Goal: Transaction & Acquisition: Purchase product/service

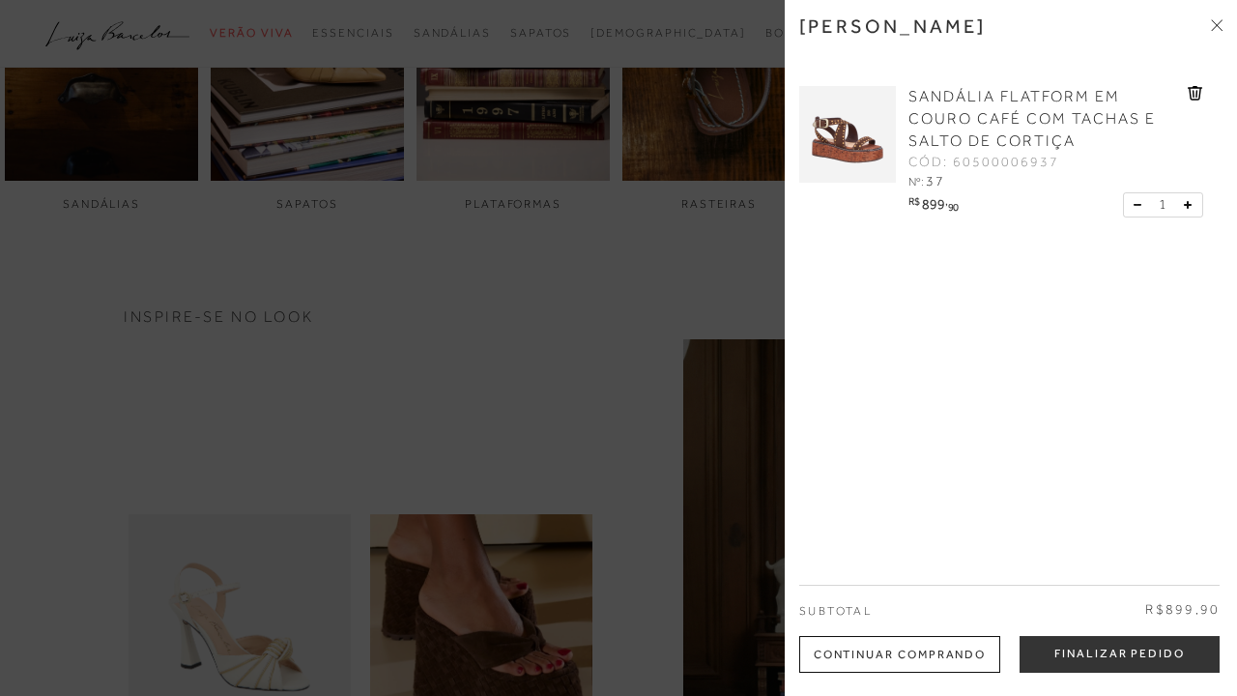
scroll to position [903, 0]
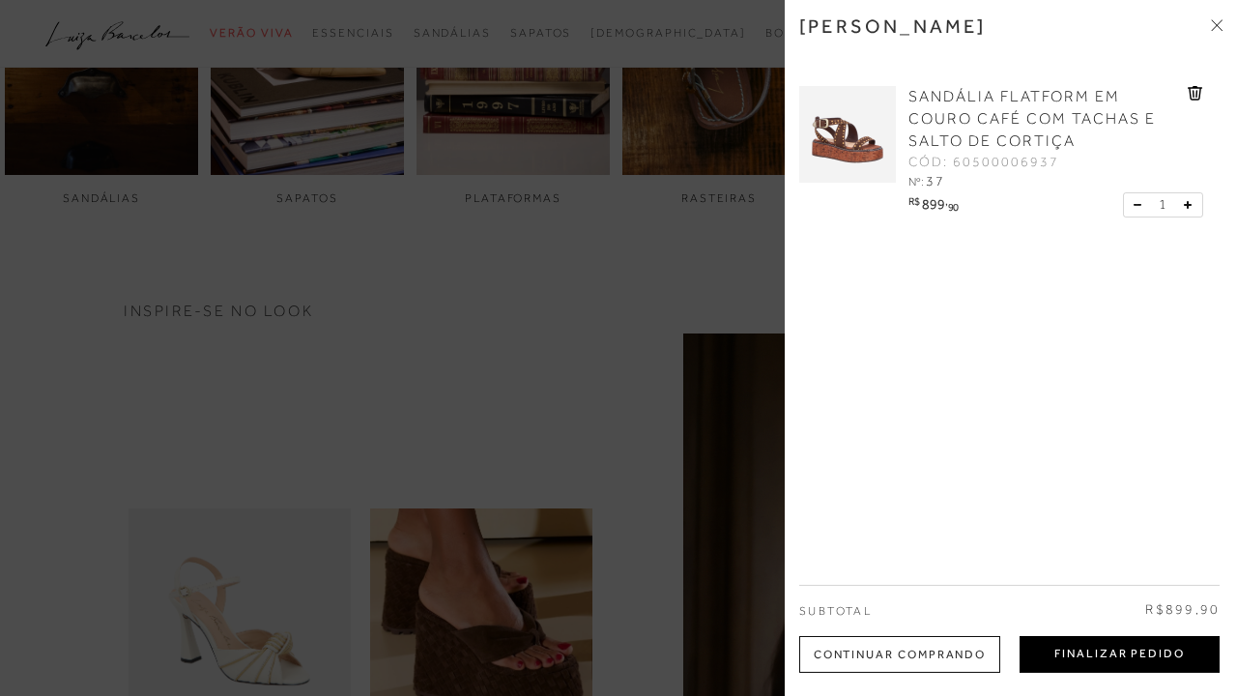
click at [1103, 650] on button "Finalizar Pedido" at bounding box center [1120, 654] width 200 height 37
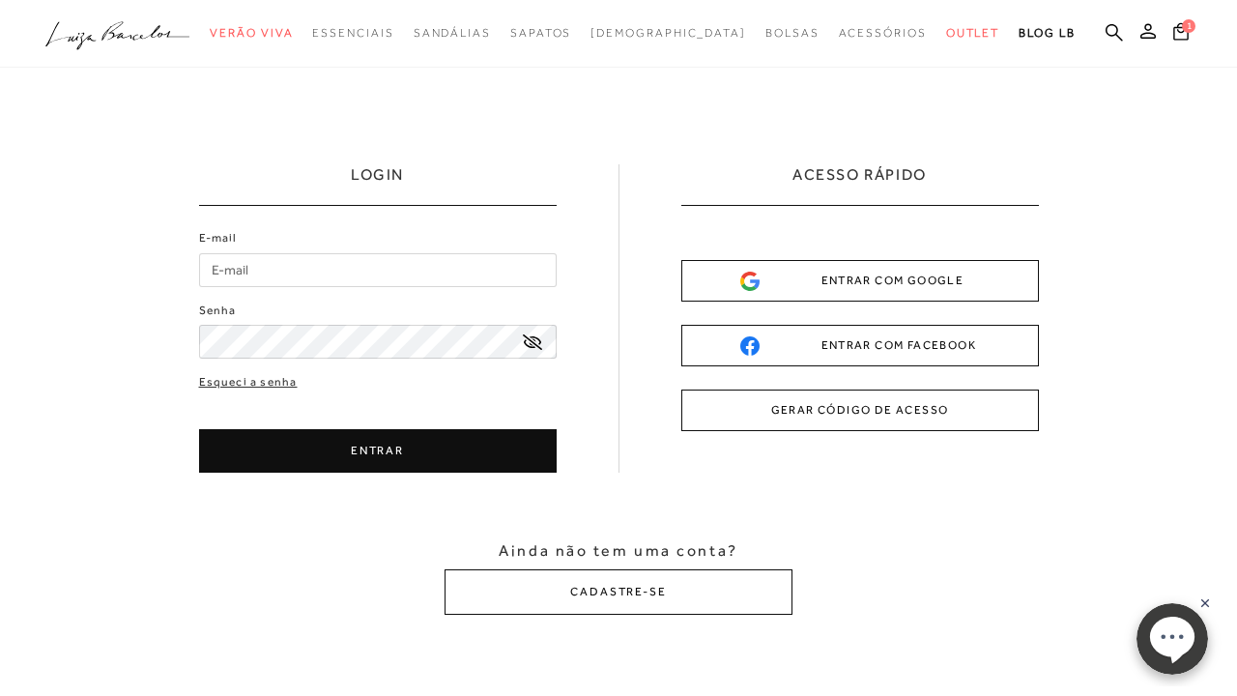
type input "[EMAIL_ADDRESS][DOMAIN_NAME]"
click at [447, 451] on button "ENTRAR" at bounding box center [378, 451] width 358 height 44
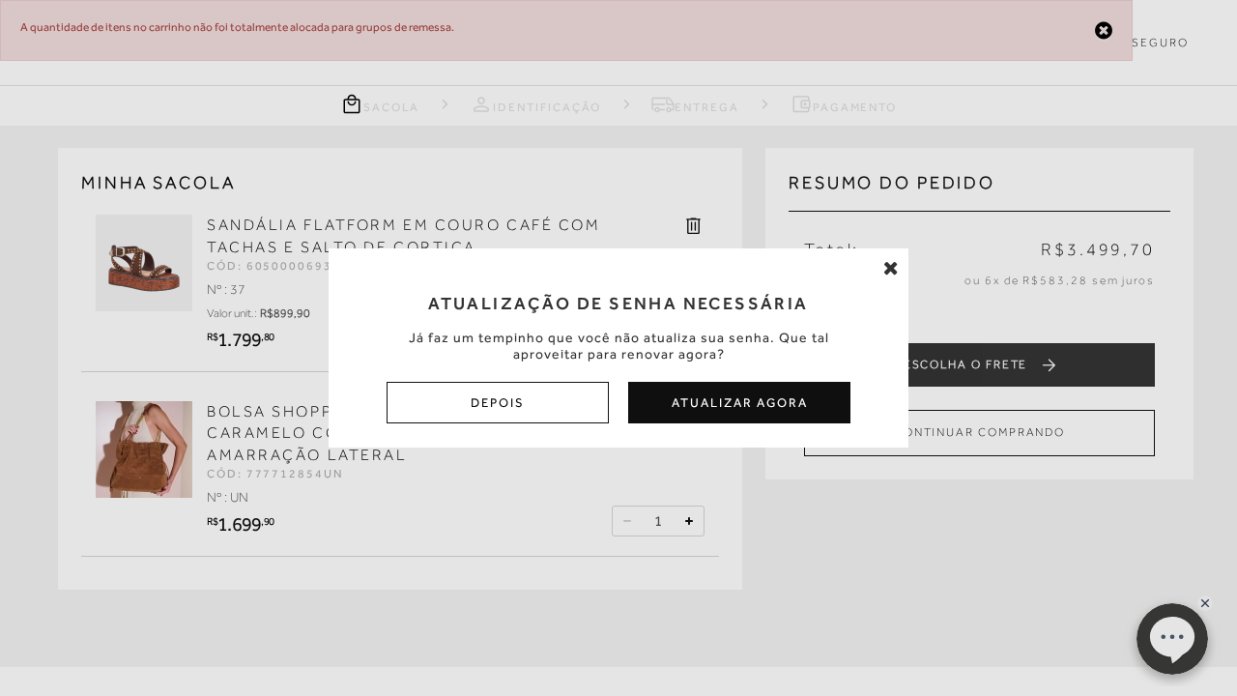
click at [896, 267] on icon at bounding box center [891, 267] width 15 height 19
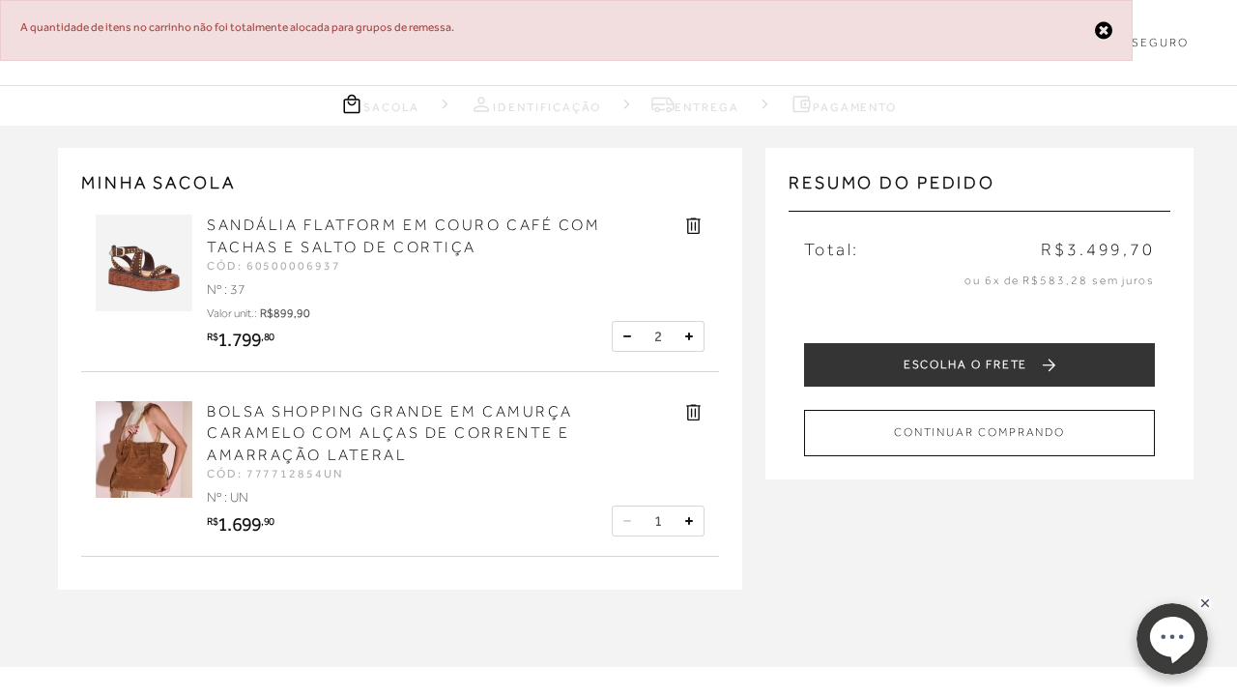
click at [628, 327] on button at bounding box center [627, 336] width 19 height 19
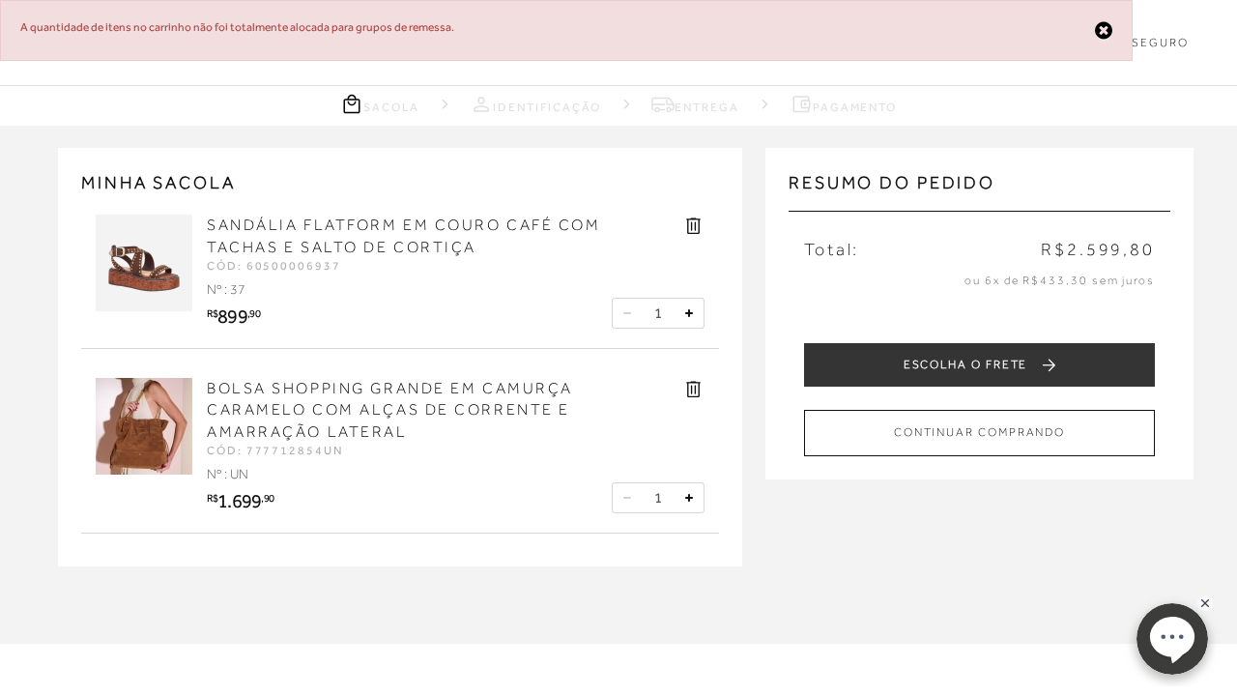
click at [150, 412] on img at bounding box center [144, 426] width 97 height 97
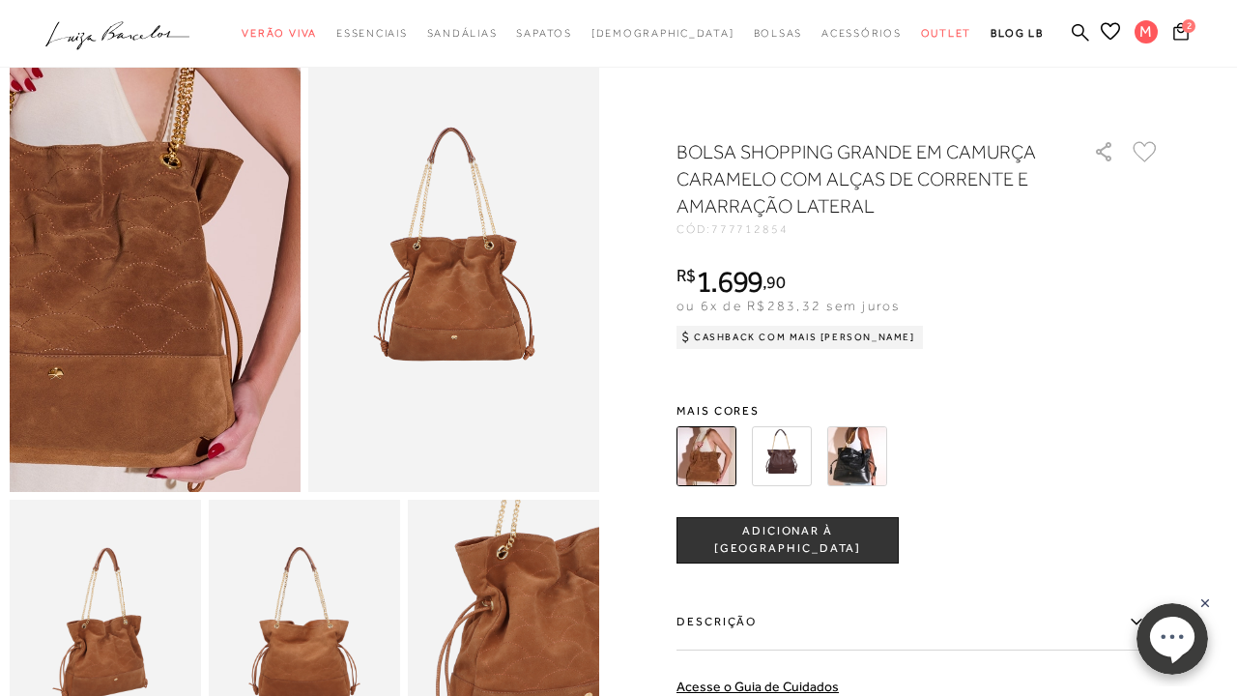
scroll to position [43, 0]
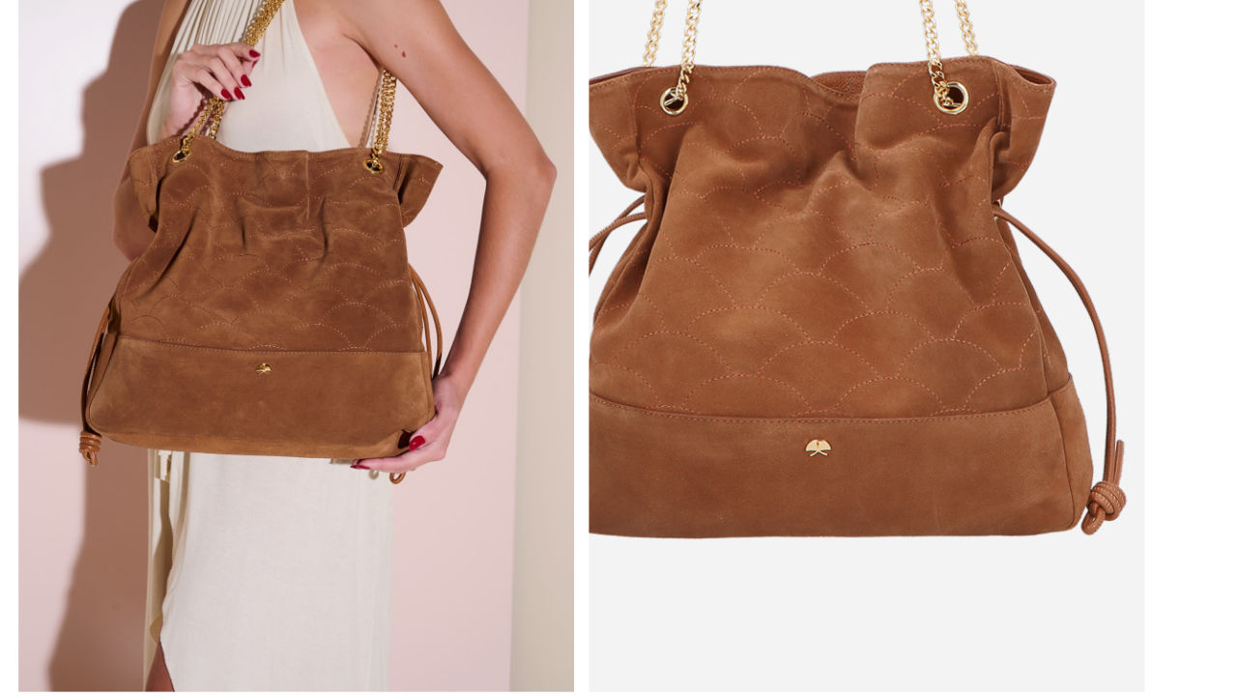
click at [480, 180] on img at bounding box center [427, 276] width 582 height 873
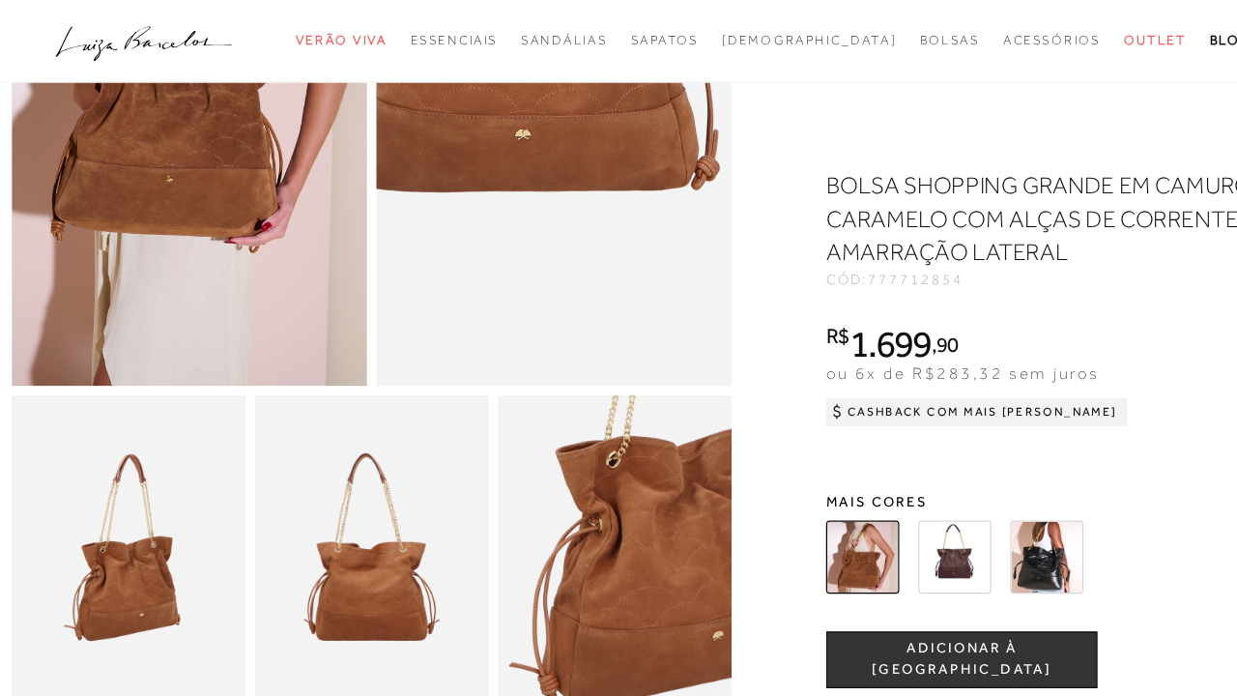
scroll to position [212, 0]
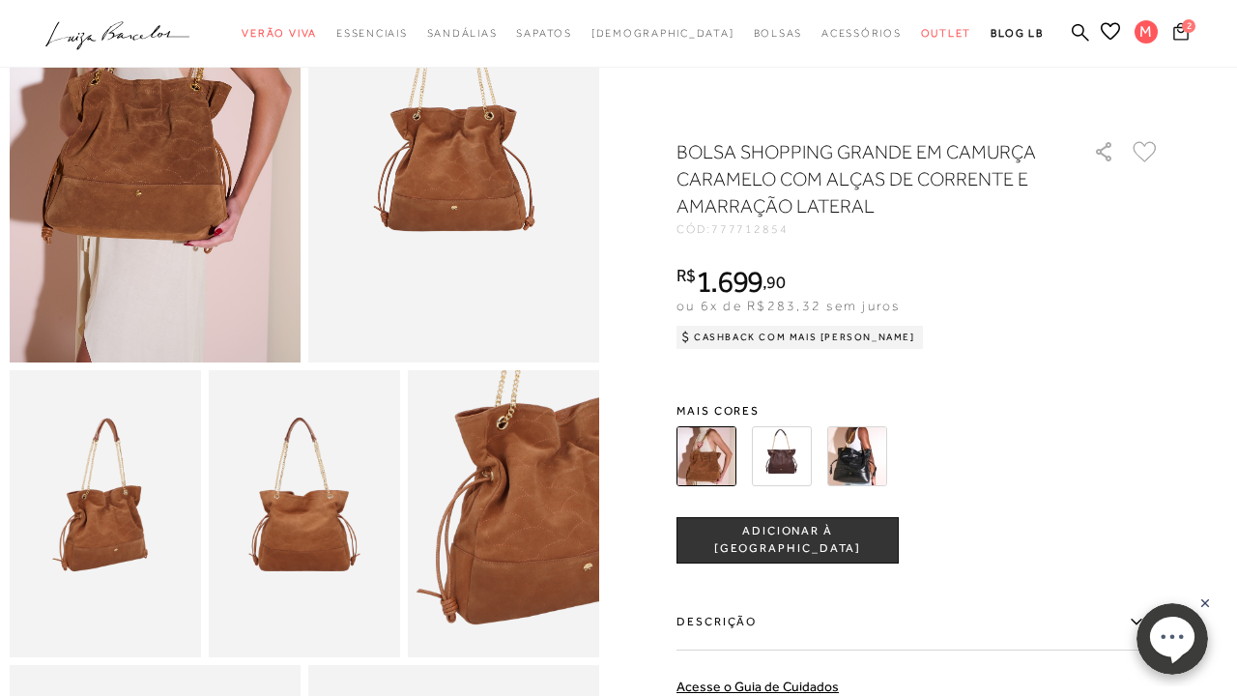
click at [1190, 36] on button "2" at bounding box center [1181, 34] width 27 height 26
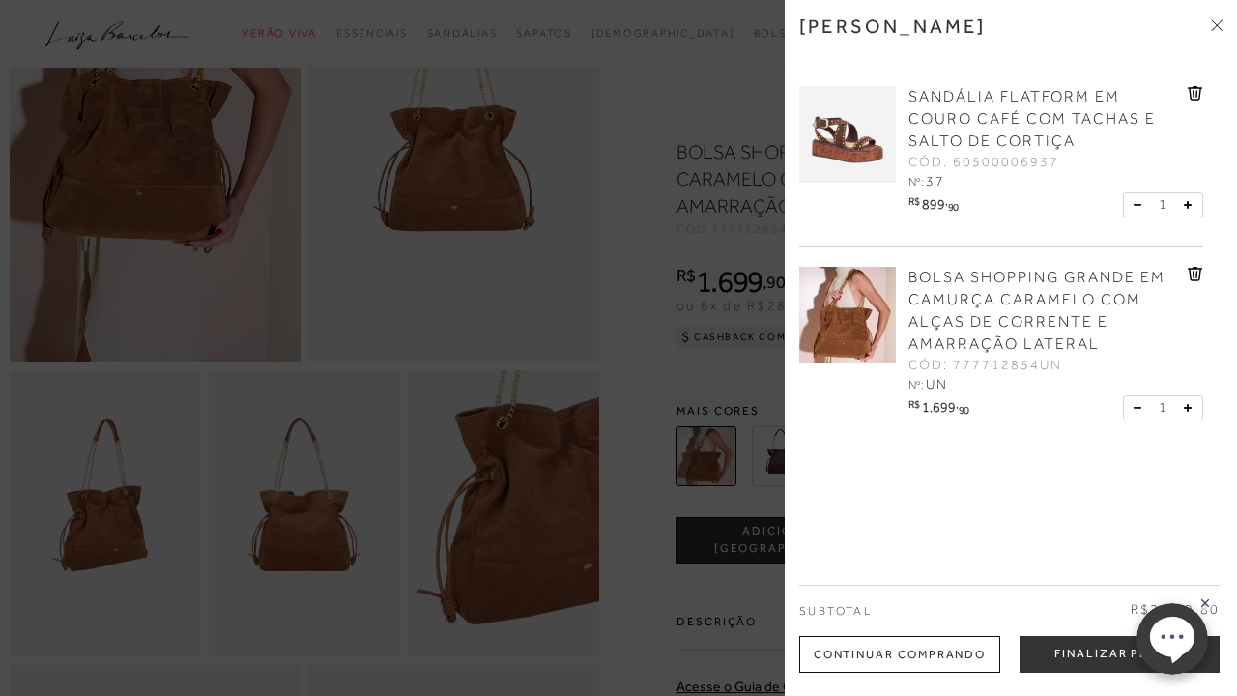
click at [1196, 274] on icon at bounding box center [1195, 274] width 15 height 15
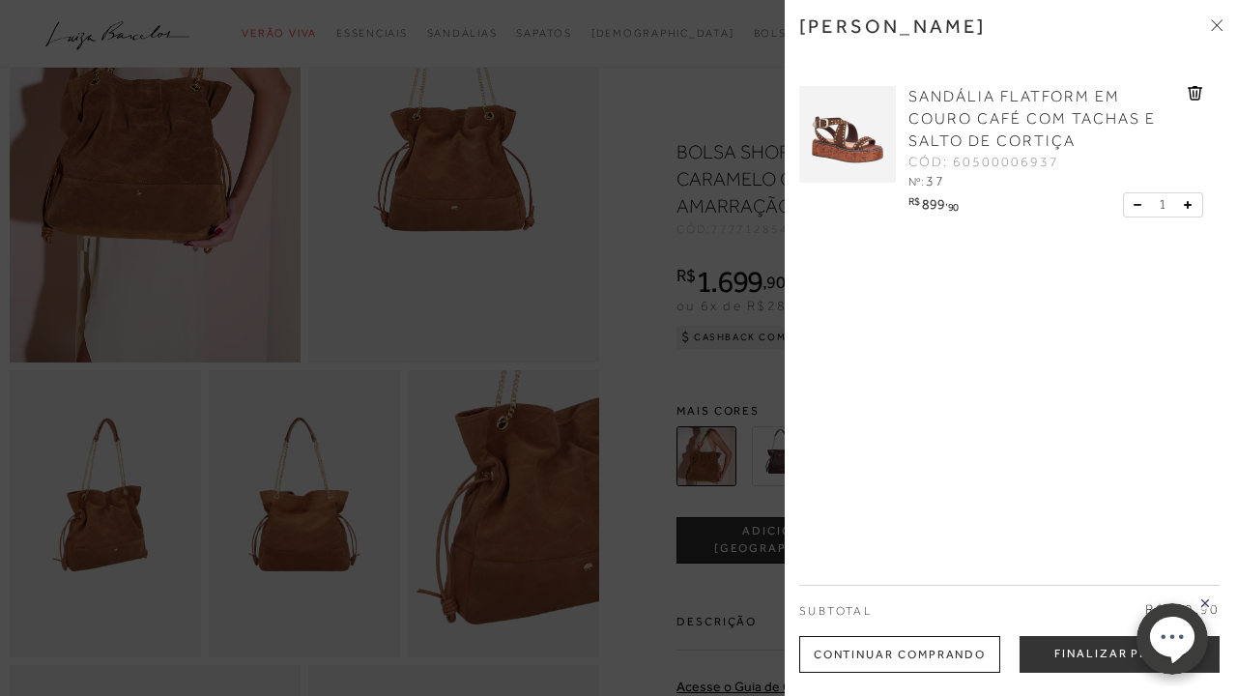
click at [742, 125] on div at bounding box center [618, 348] width 1237 height 696
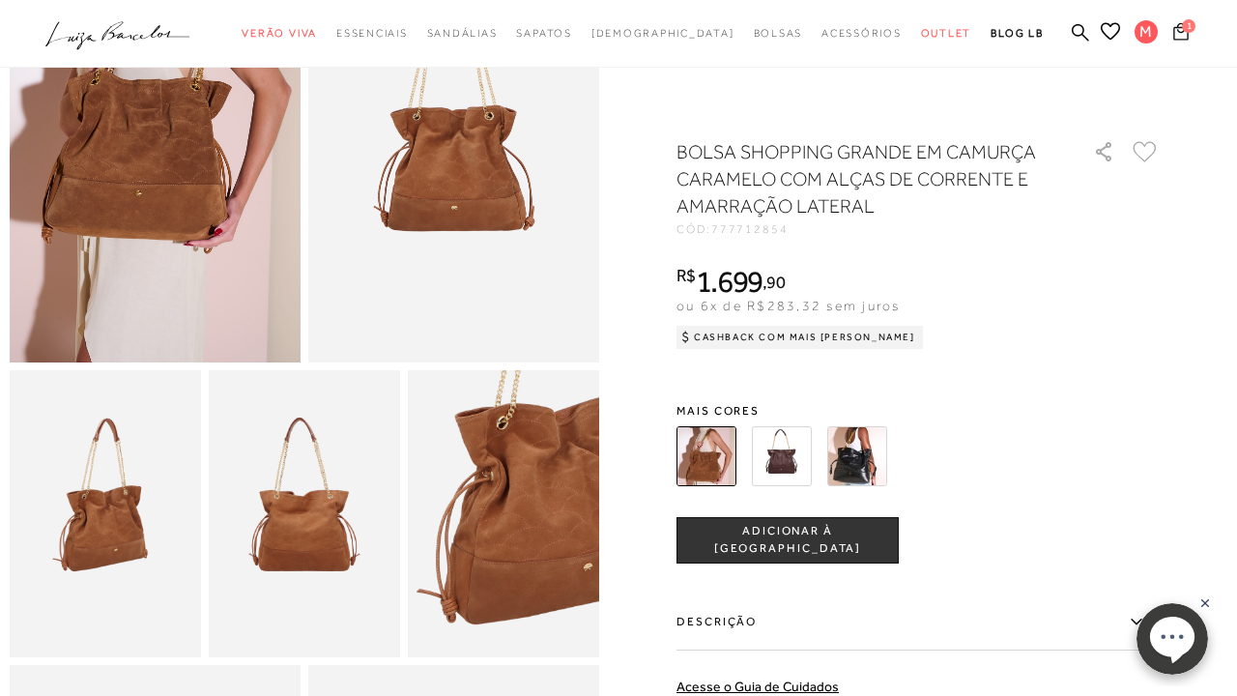
click at [1181, 32] on icon at bounding box center [1181, 30] width 15 height 17
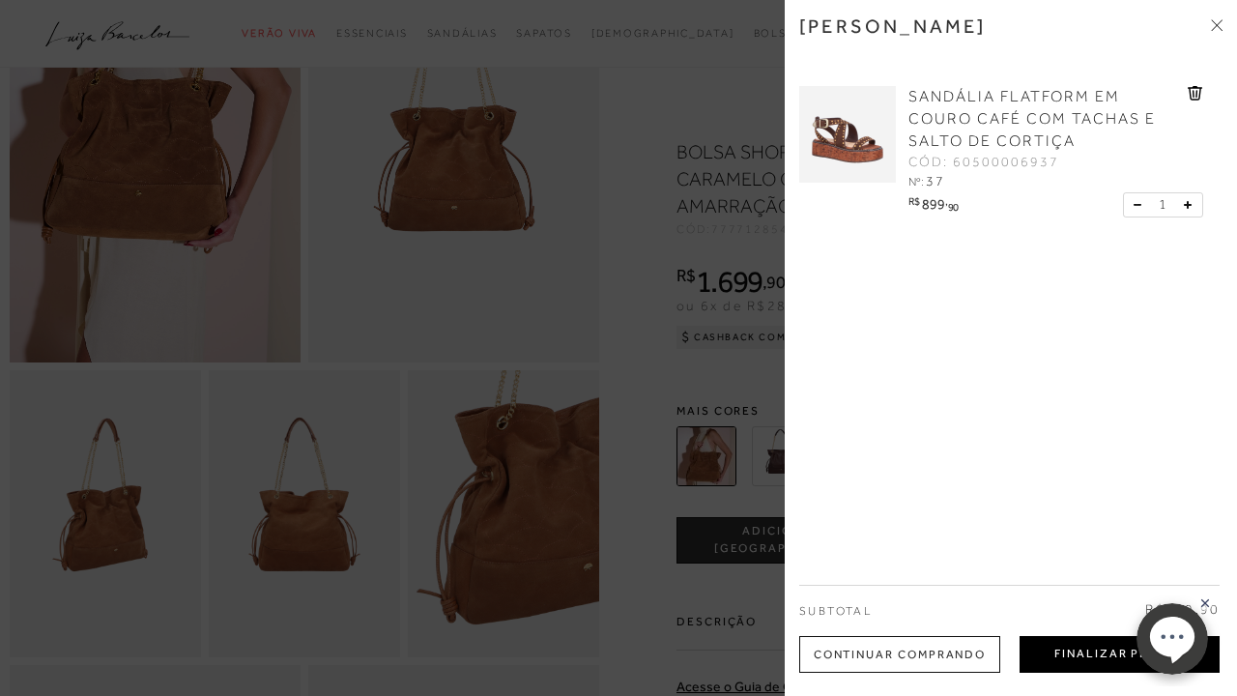
click at [1061, 649] on button "Finalizar Pedido" at bounding box center [1120, 654] width 200 height 37
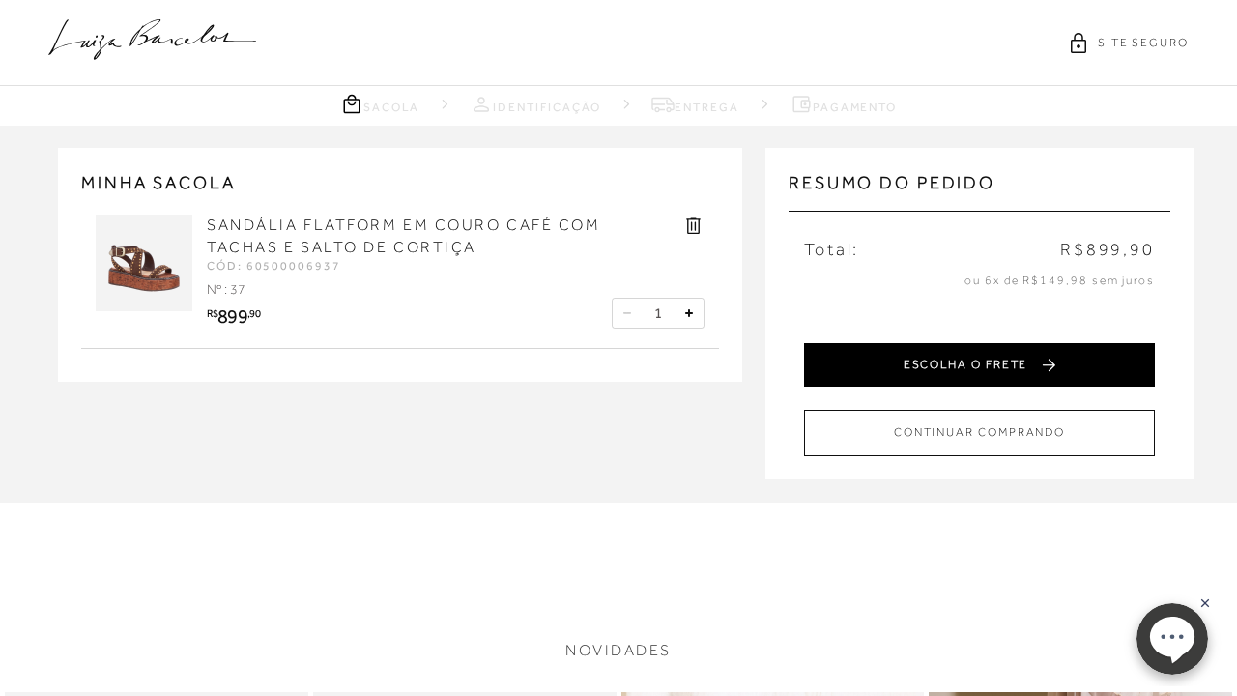
click at [915, 364] on button "ESCOLHA O FRETE" at bounding box center [979, 365] width 351 height 44
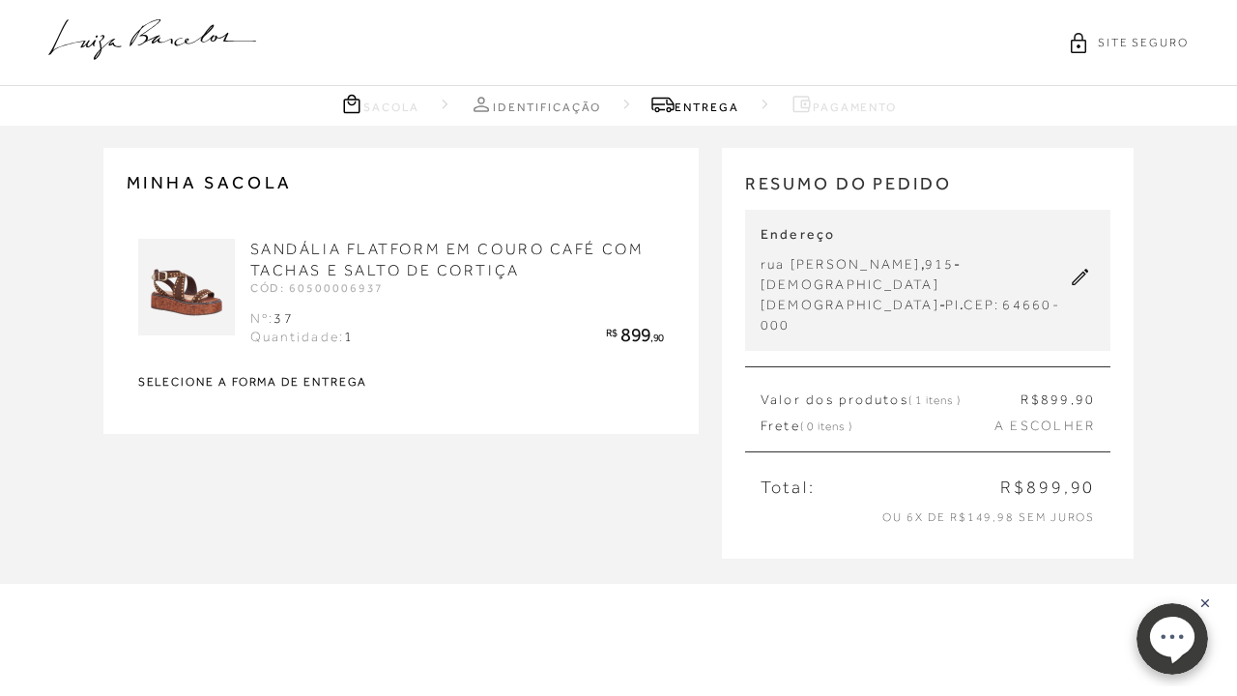
click at [1077, 269] on icon at bounding box center [1080, 277] width 17 height 17
select select "PI"
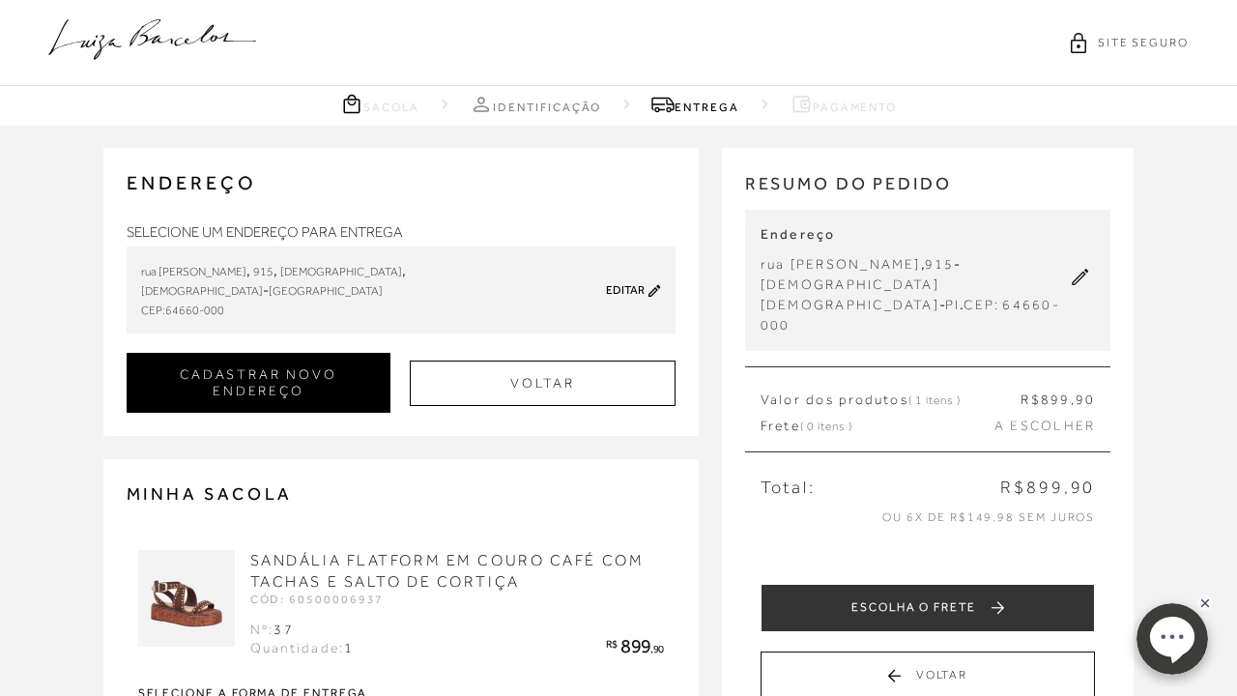
click at [347, 413] on button "CADASTRAR NOVO ENDEREÇO" at bounding box center [259, 383] width 264 height 60
checkbox input "true"
select select
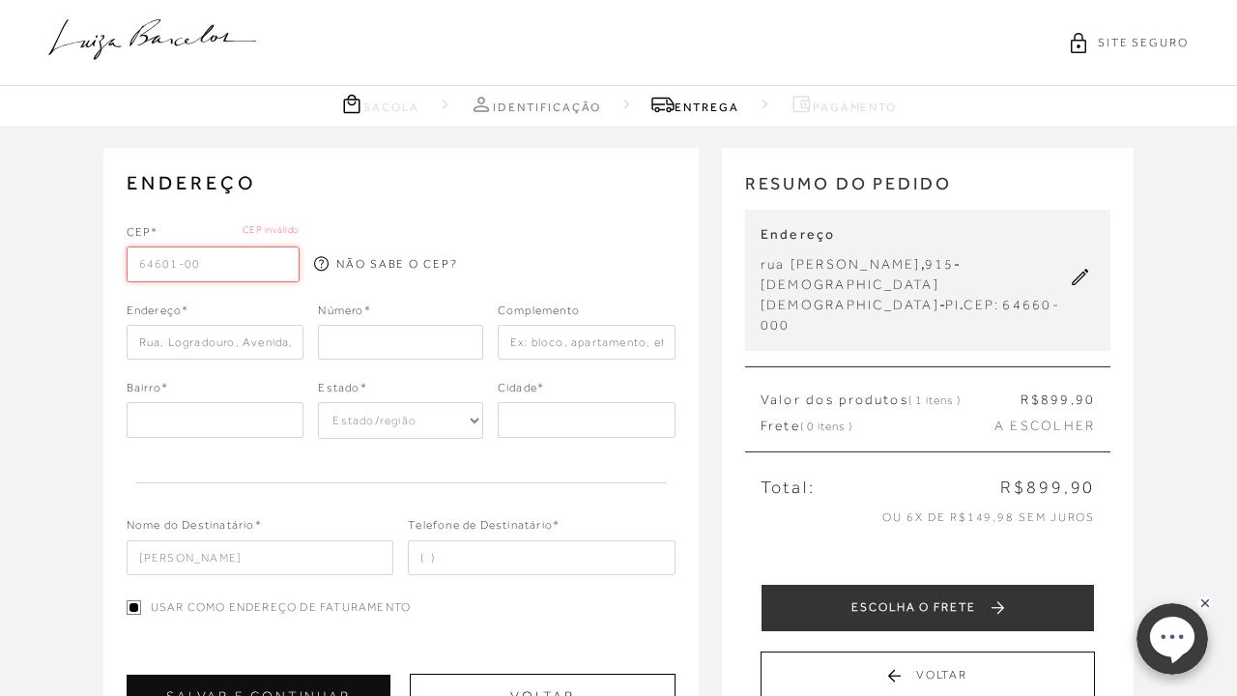
type input "64601-002"
type input "[GEOGRAPHIC_DATA]"
type input "[DEMOGRAPHIC_DATA]"
select select "PI"
type input "Picos"
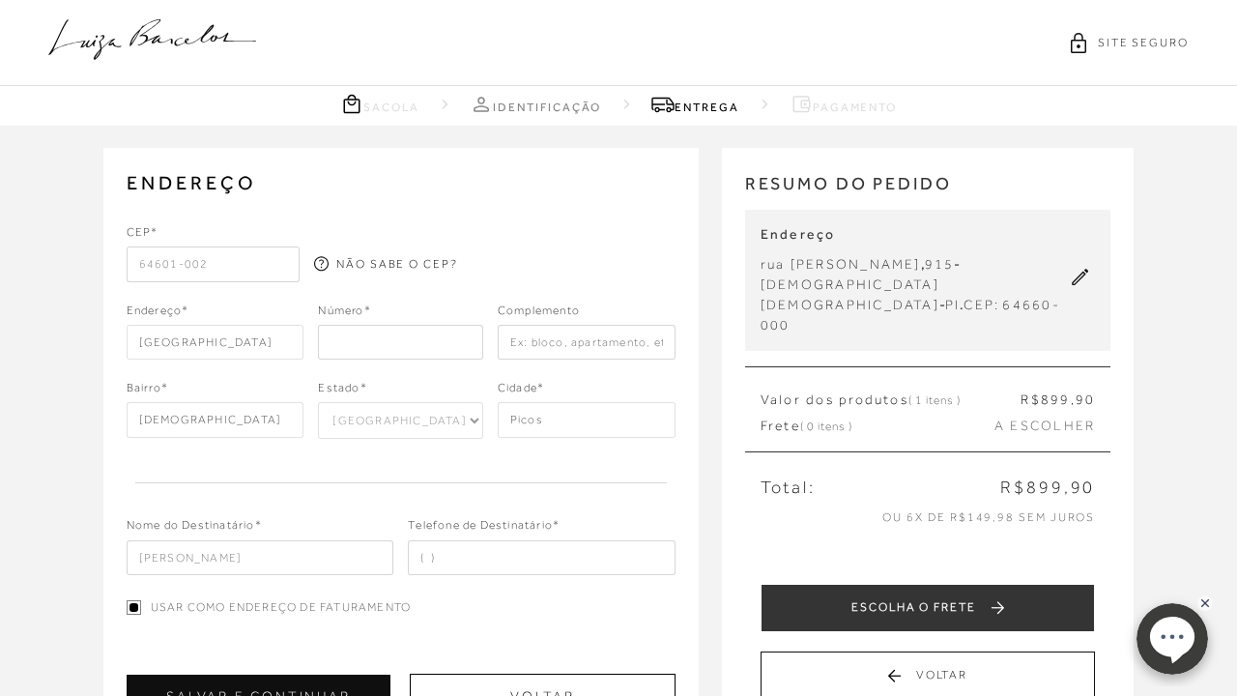
type input "64601-002"
click at [356, 349] on input "number" at bounding box center [400, 342] width 164 height 35
type input "150"
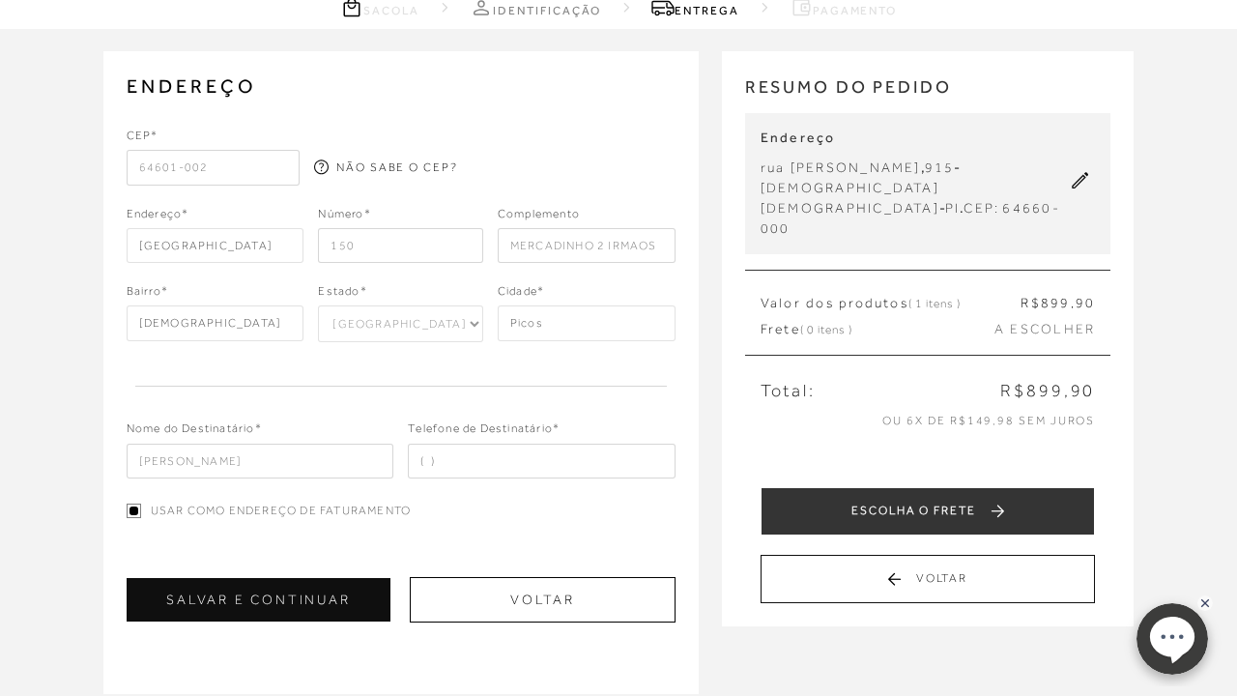
scroll to position [118, 0]
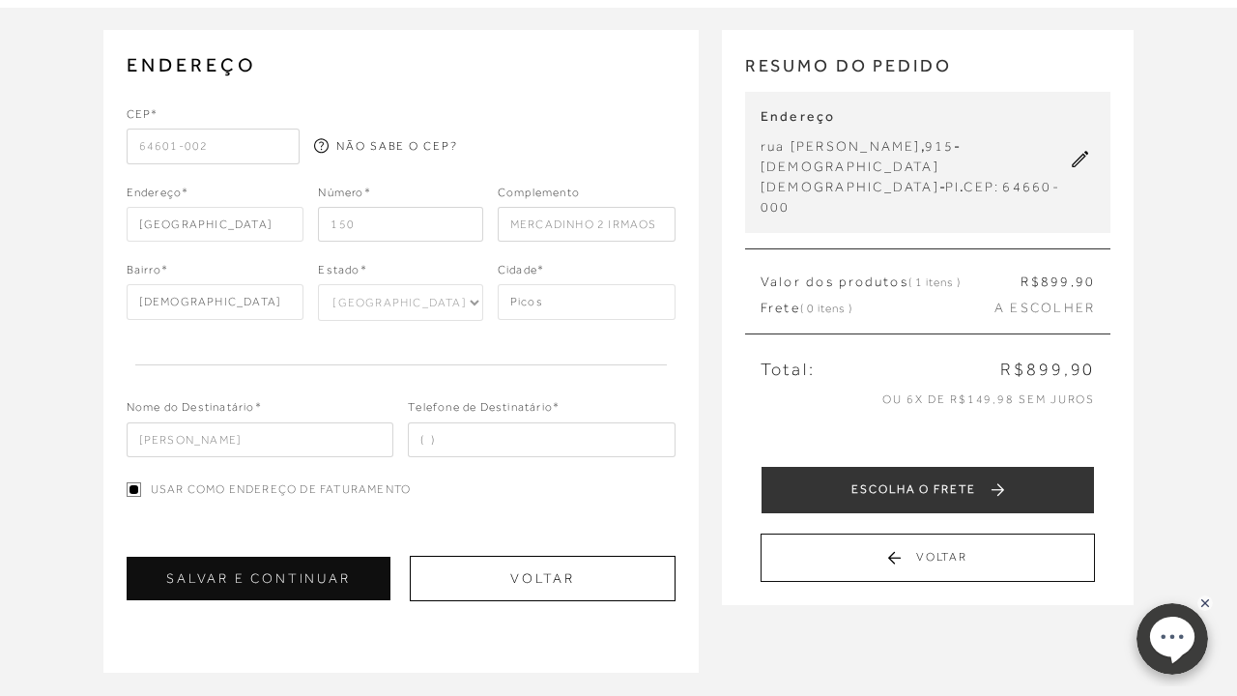
type input "MERCADINHO 2 IRMAOS"
type input "[PHONE_NUMBER]"
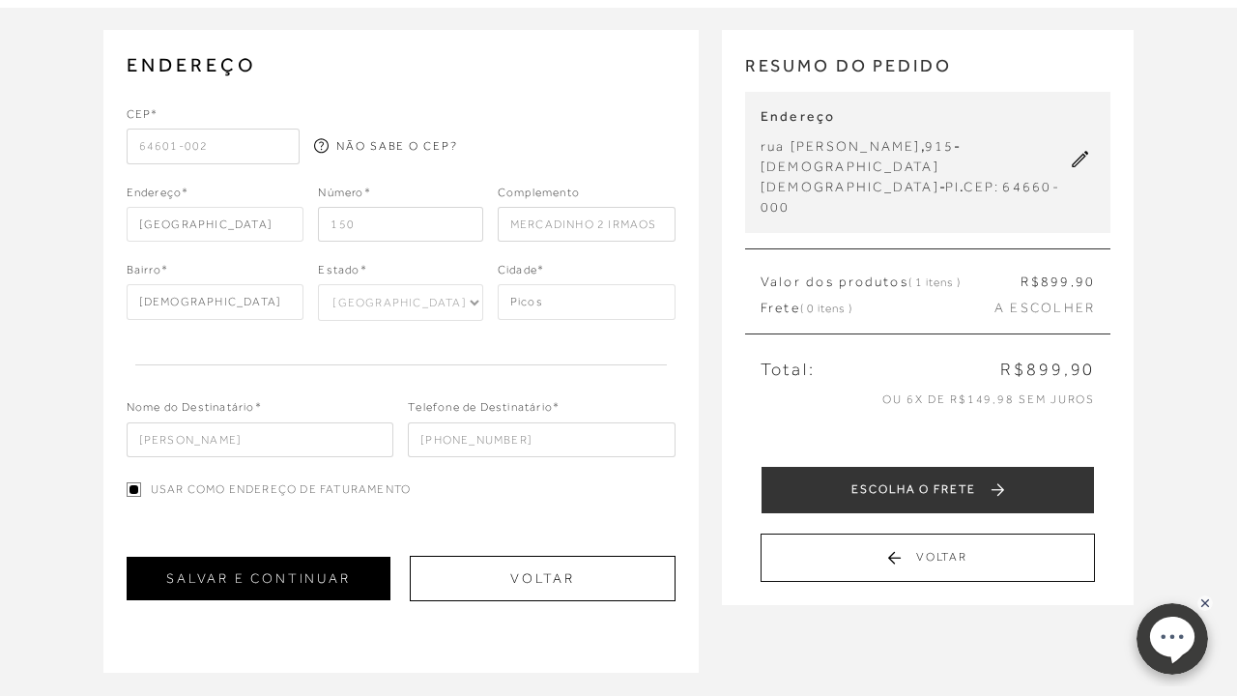
click at [334, 562] on button "SALVAR E CONTINUAR" at bounding box center [259, 579] width 264 height 44
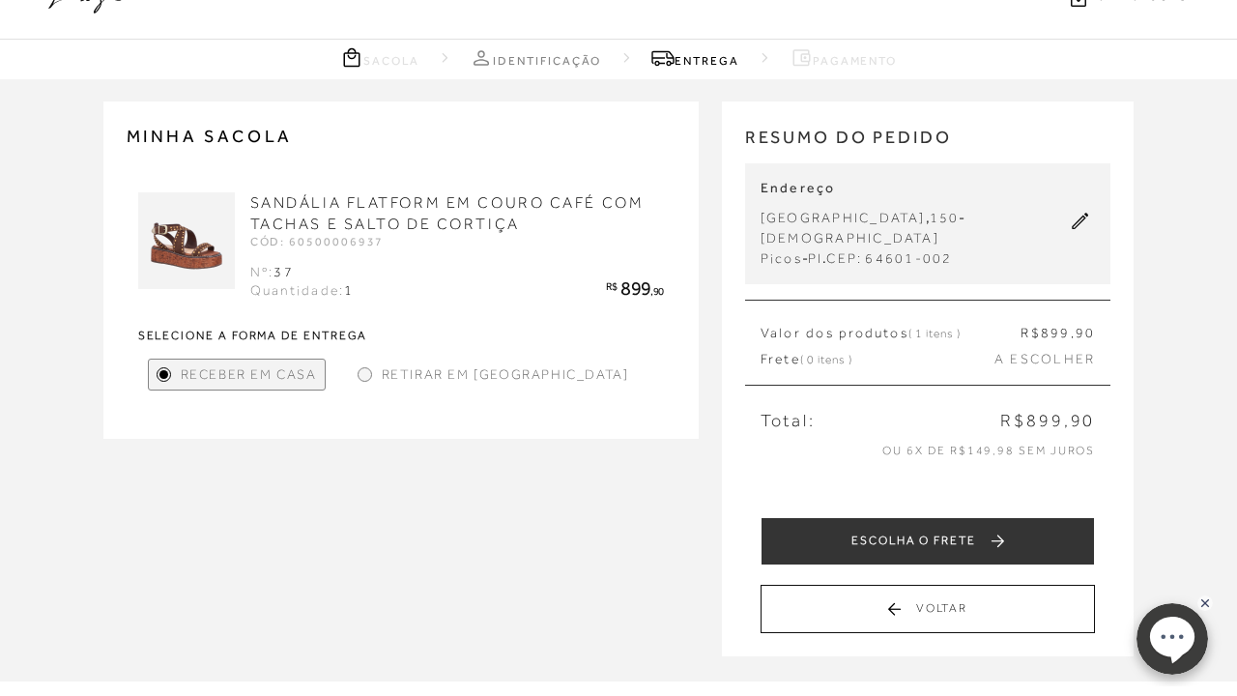
scroll to position [54, 0]
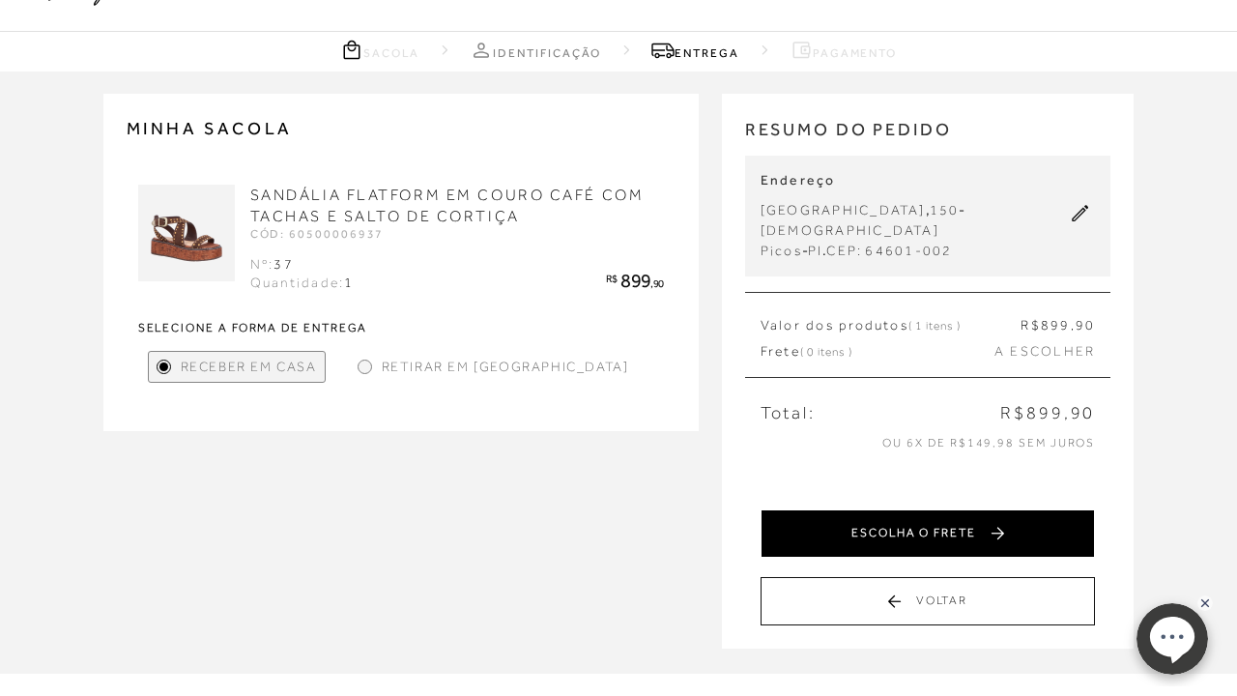
click at [829, 514] on button "ESCOLHA O FRETE" at bounding box center [928, 533] width 335 height 48
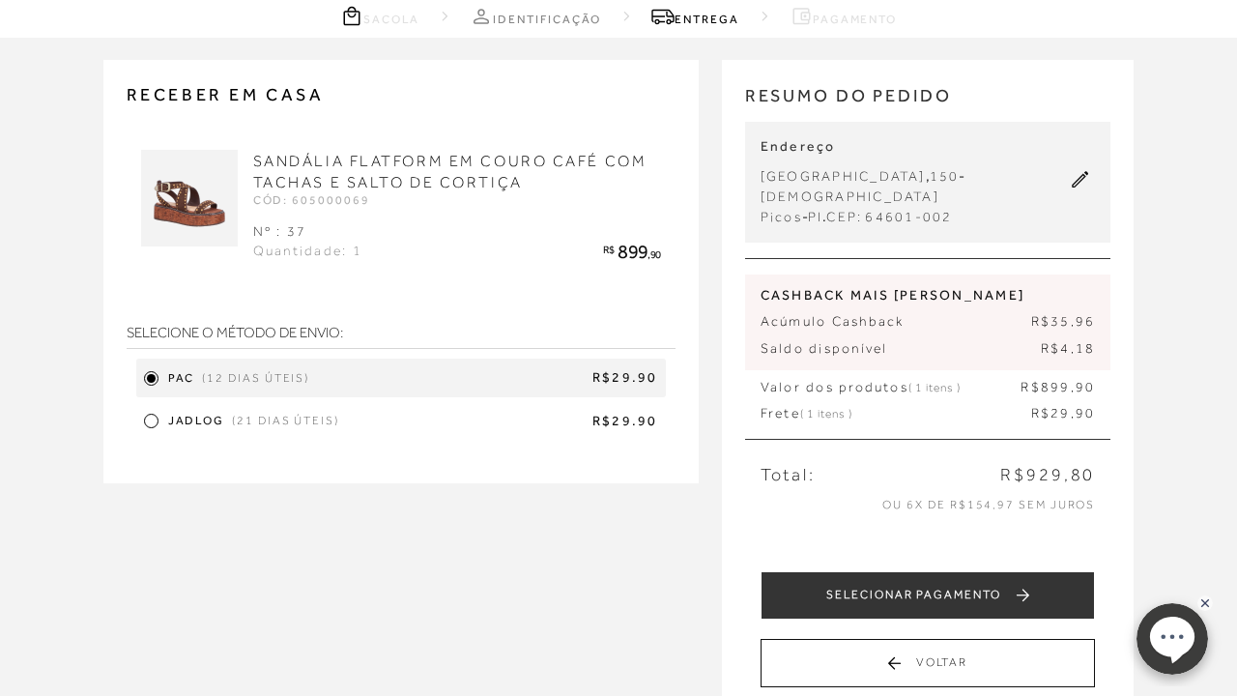
scroll to position [88, 0]
click at [1064, 286] on div "CASHBACK MAIS [PERSON_NAME] Acúmulo Cashback R$35,96 Saldo disponível R$4,18" at bounding box center [928, 323] width 366 height 96
click at [1064, 312] on span "R$35,96" at bounding box center [1064, 321] width 65 height 19
click at [1058, 339] on span "R$4,18" at bounding box center [1068, 348] width 54 height 19
click at [1043, 312] on span "R$35,96" at bounding box center [1064, 321] width 65 height 19
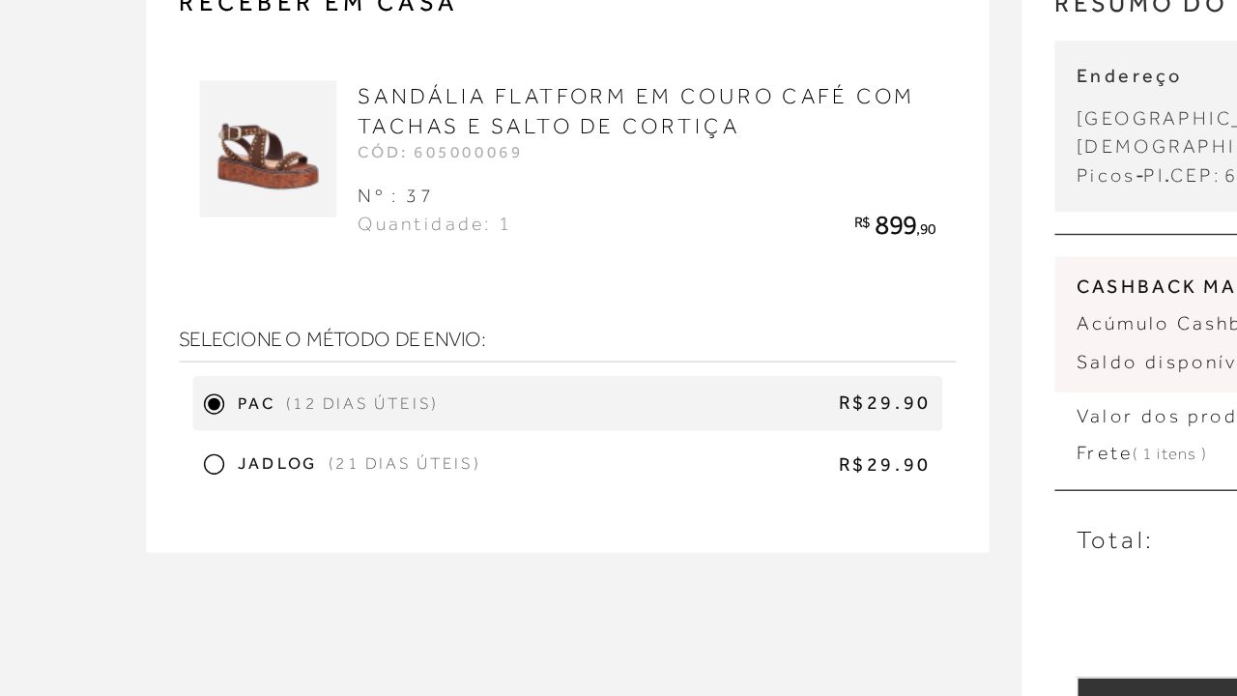
scroll to position [134, 0]
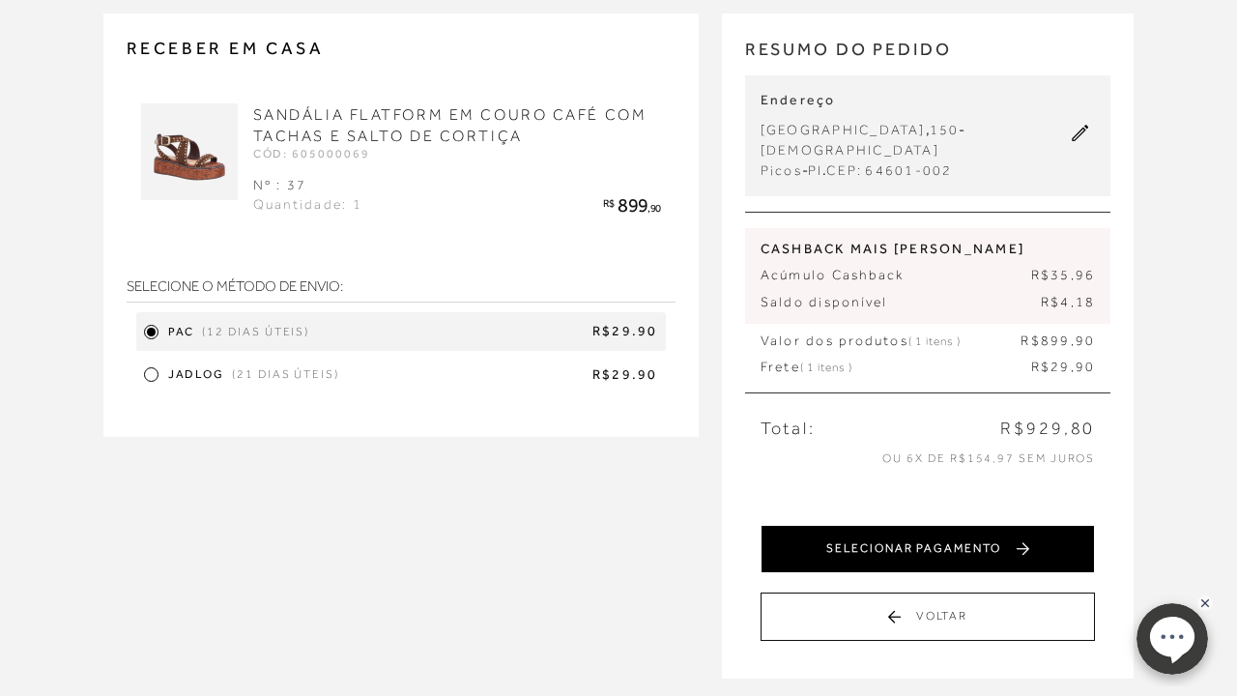
click at [955, 525] on button "SELECIONAR PAGAMENTO" at bounding box center [928, 549] width 335 height 48
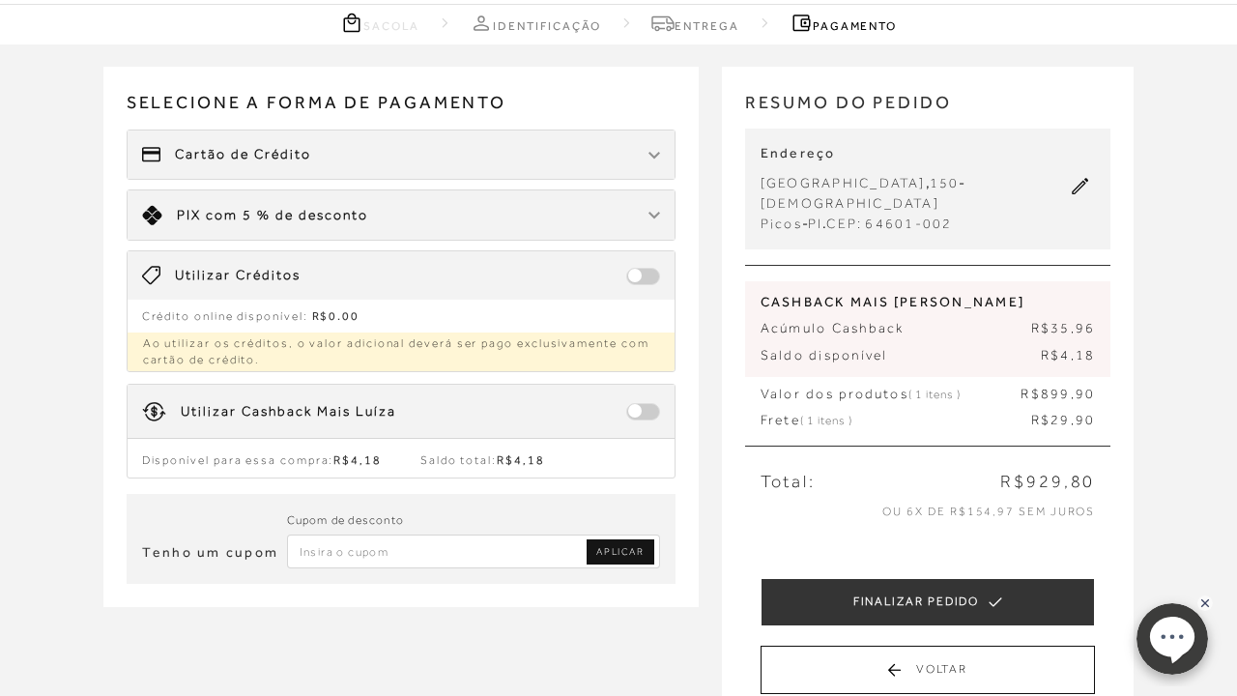
scroll to position [101, 0]
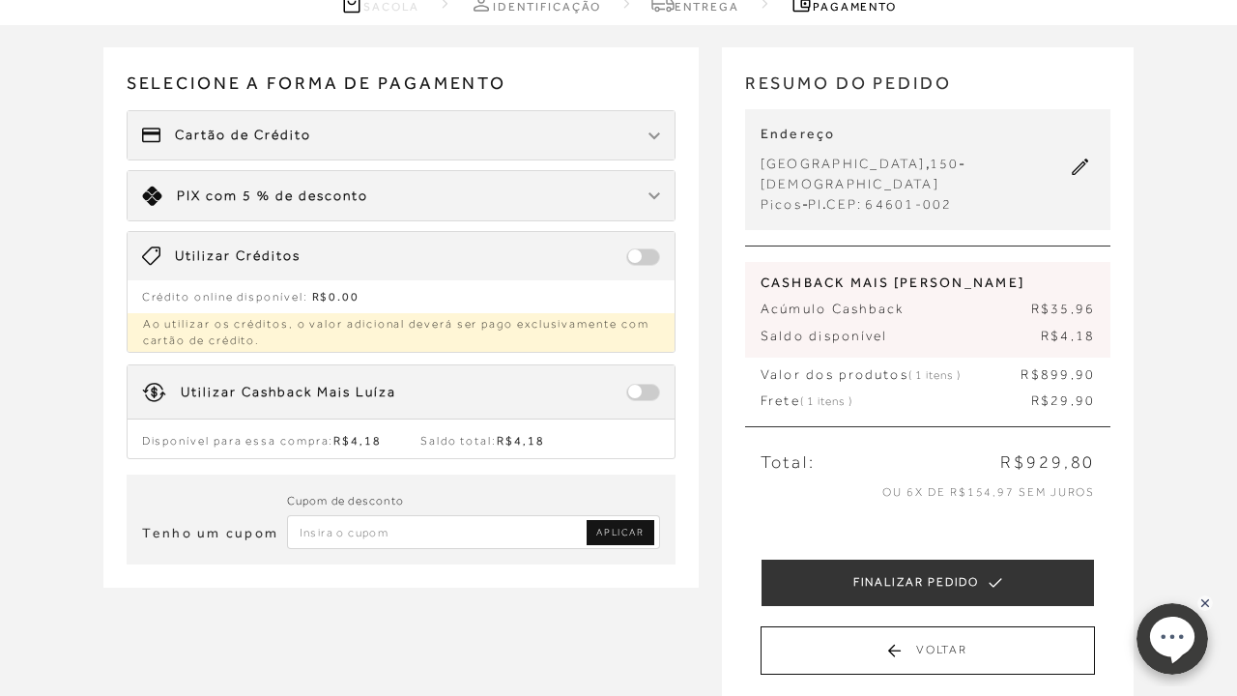
click at [648, 394] on span at bounding box center [643, 392] width 34 height 17
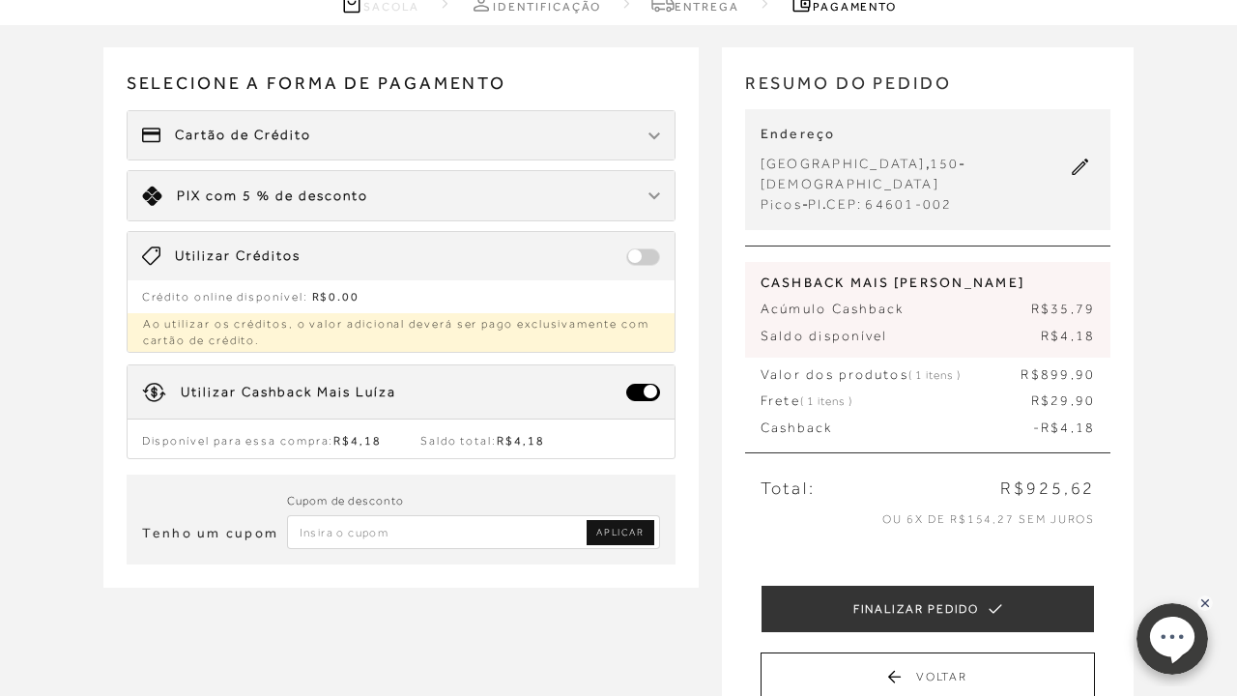
click at [643, 126] on div "Cartão de Crédito" at bounding box center [401, 135] width 547 height 48
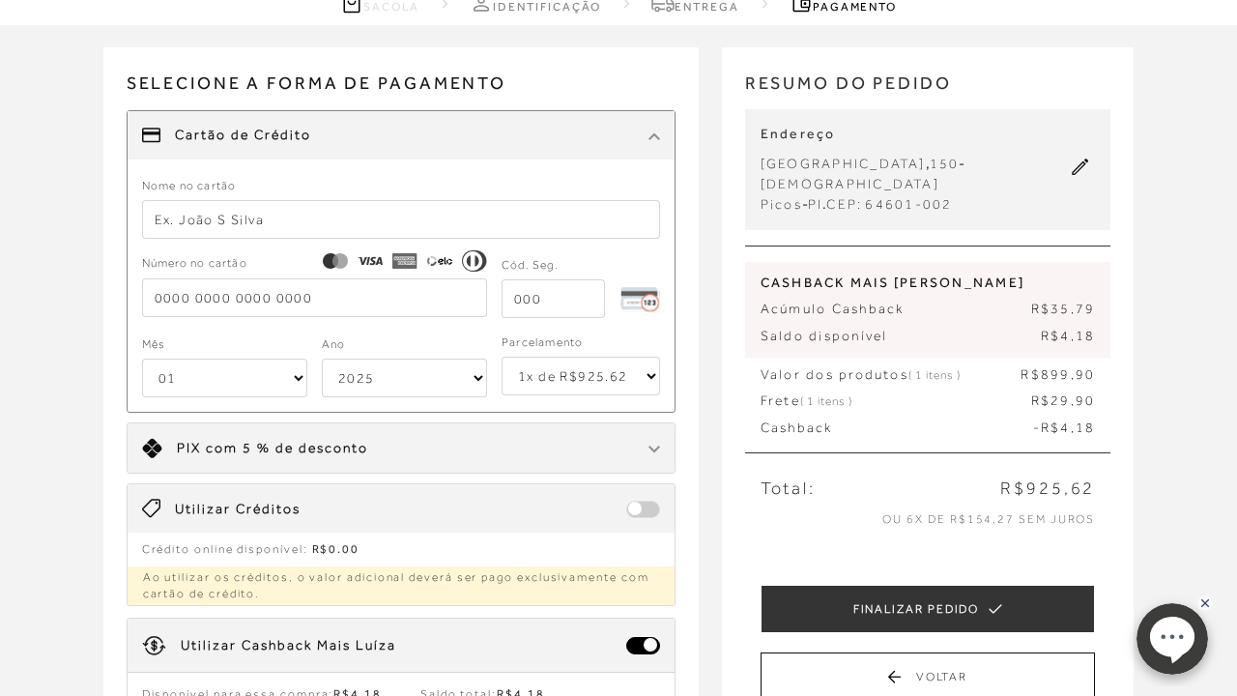
click at [279, 234] on input "text" at bounding box center [401, 219] width 518 height 39
click at [305, 207] on input "text" at bounding box center [401, 219] width 518 height 39
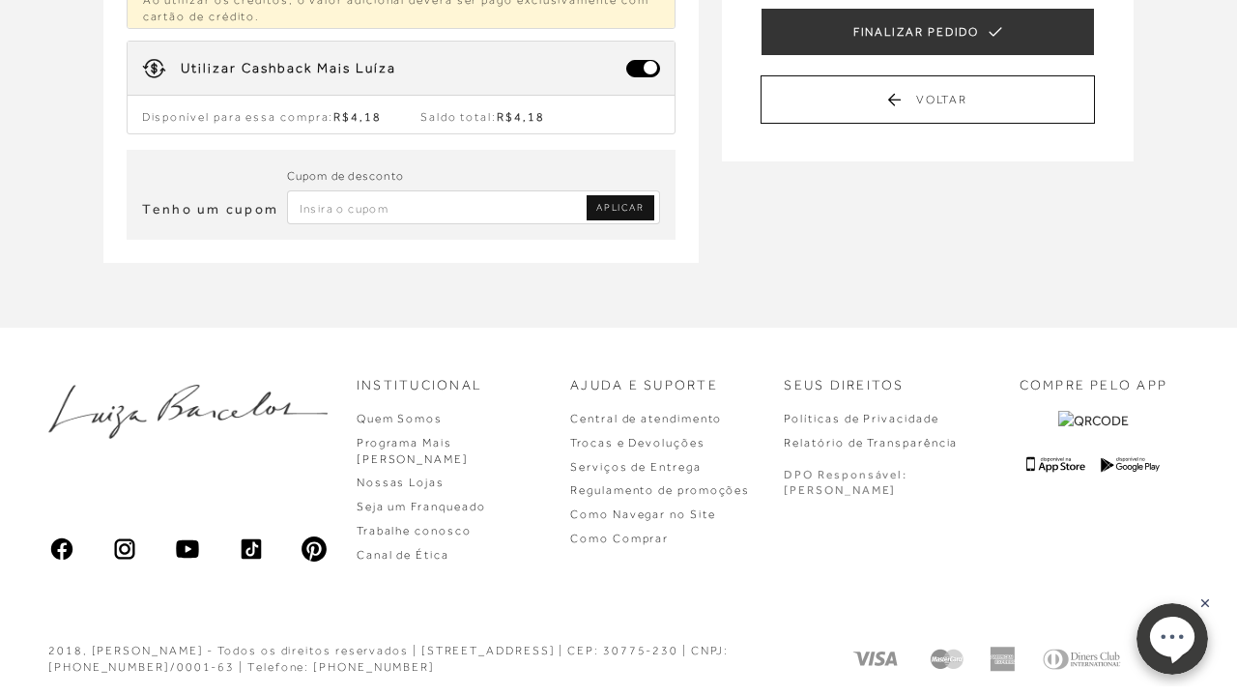
scroll to position [677, 0]
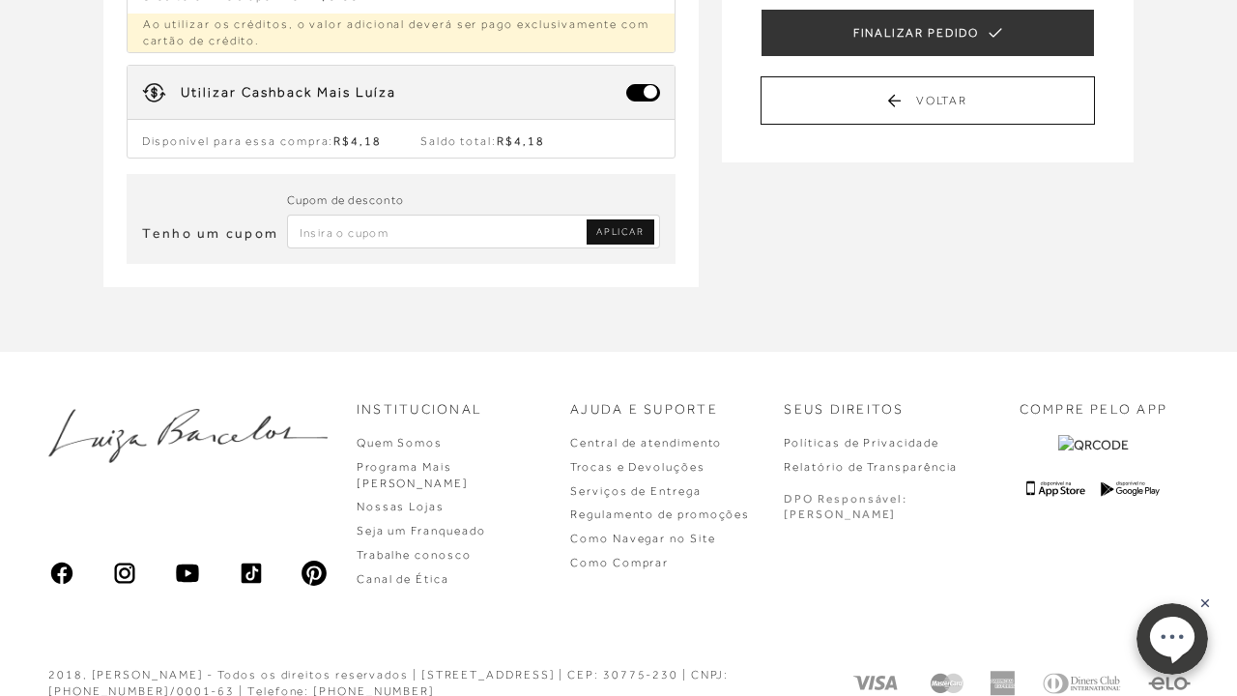
click at [334, 195] on div "Cupom de desconto APLICAR" at bounding box center [473, 218] width 373 height 59
type input "0019DM23"
click at [606, 221] on link "APLICAR" at bounding box center [620, 231] width 67 height 25
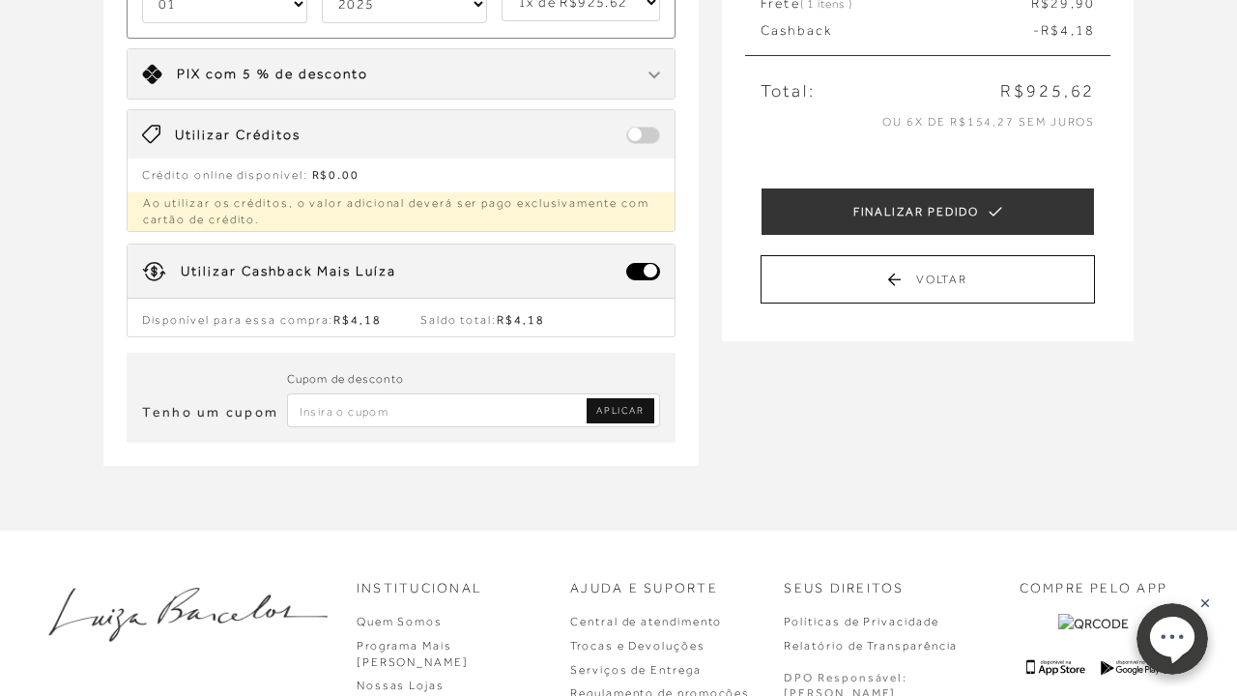
scroll to position [501, 0]
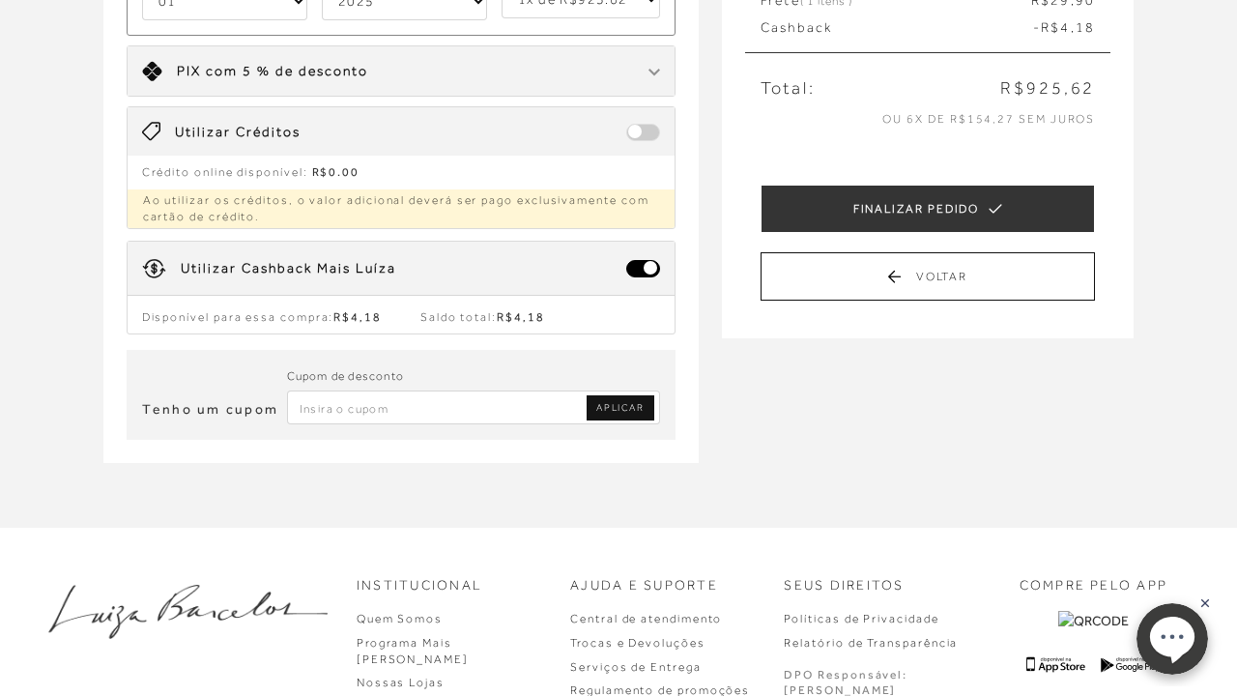
click at [556, 414] on input "Inserir Código da Promoção" at bounding box center [473, 408] width 373 height 34
type input "COMPARTILHANDO"
click at [630, 421] on input "COMPARTILHANDO" at bounding box center [473, 408] width 373 height 34
click at [631, 404] on span "APLICAR" at bounding box center [619, 408] width 47 height 14
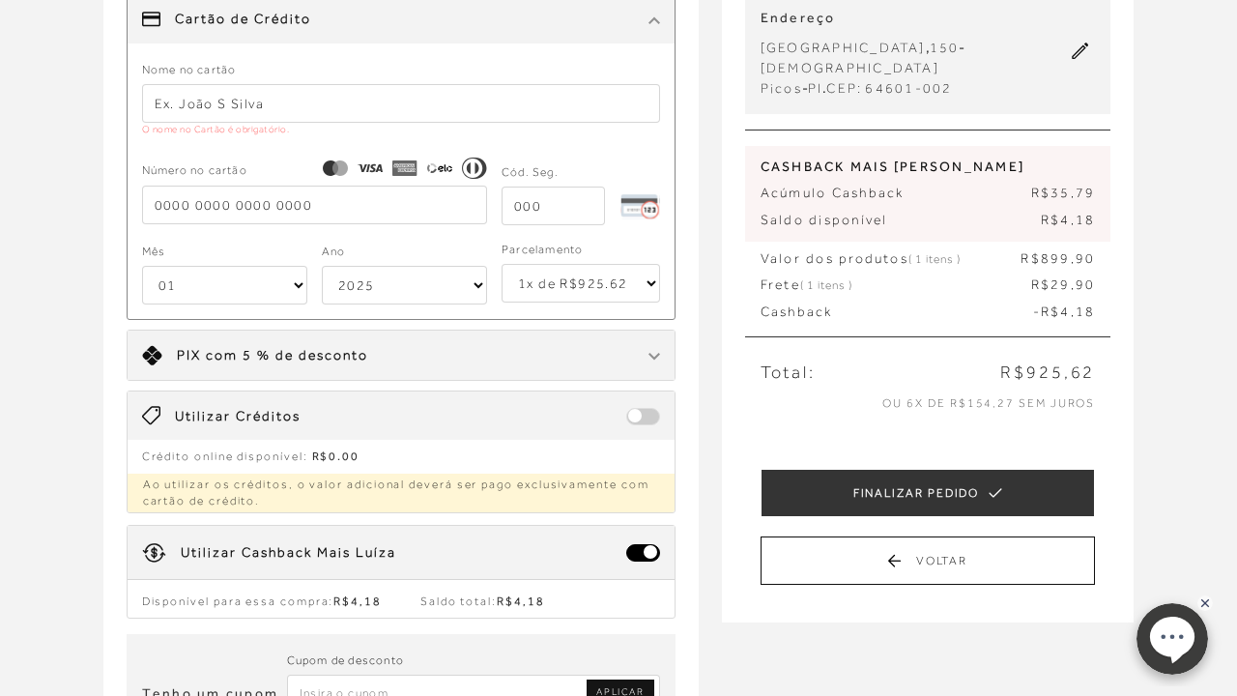
scroll to position [215, 0]
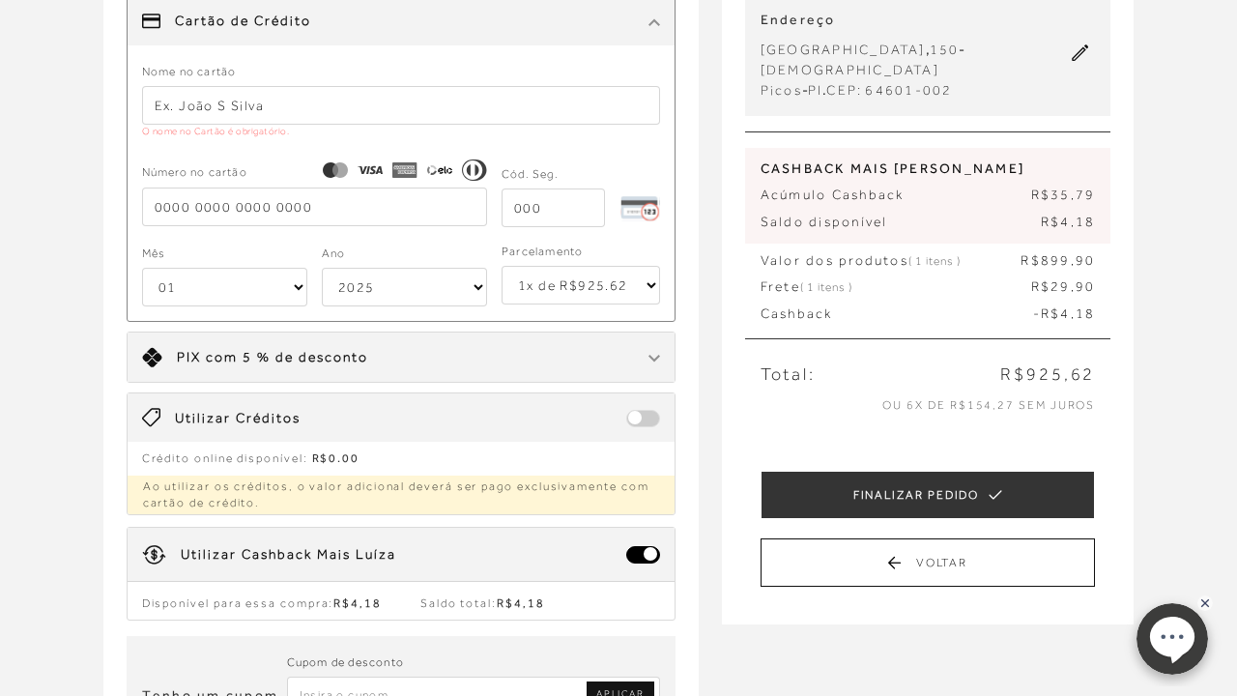
click at [644, 414] on span at bounding box center [643, 418] width 34 height 17
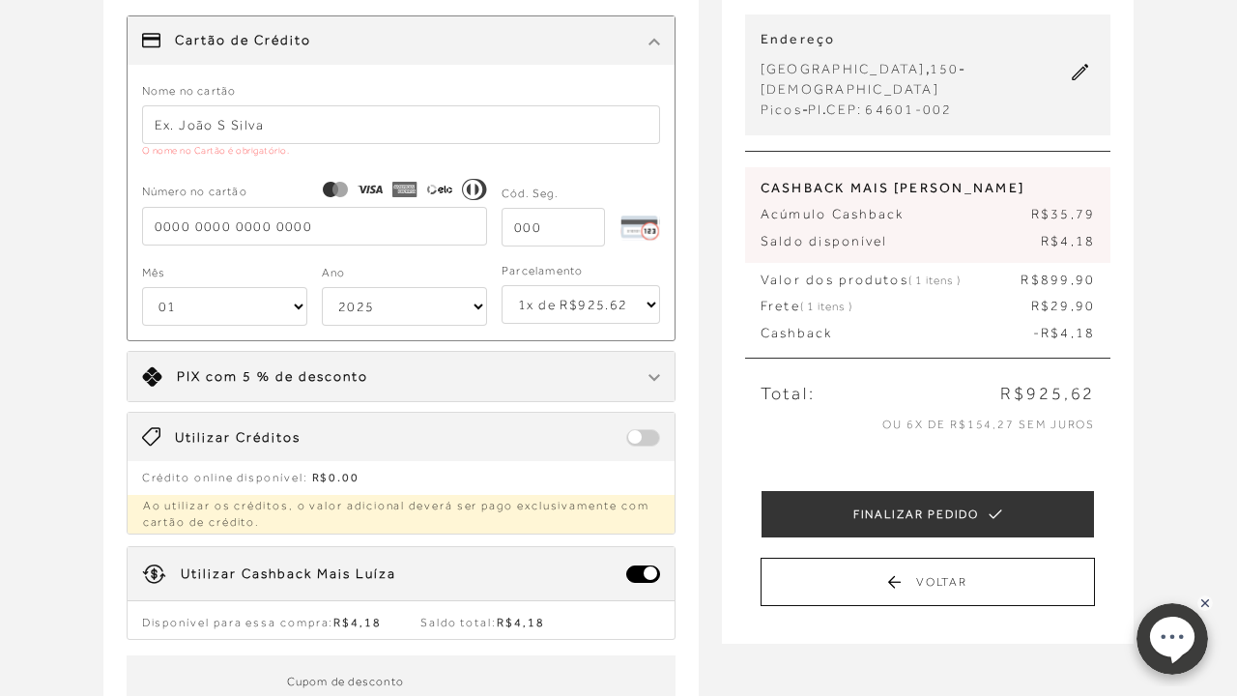
scroll to position [193, 0]
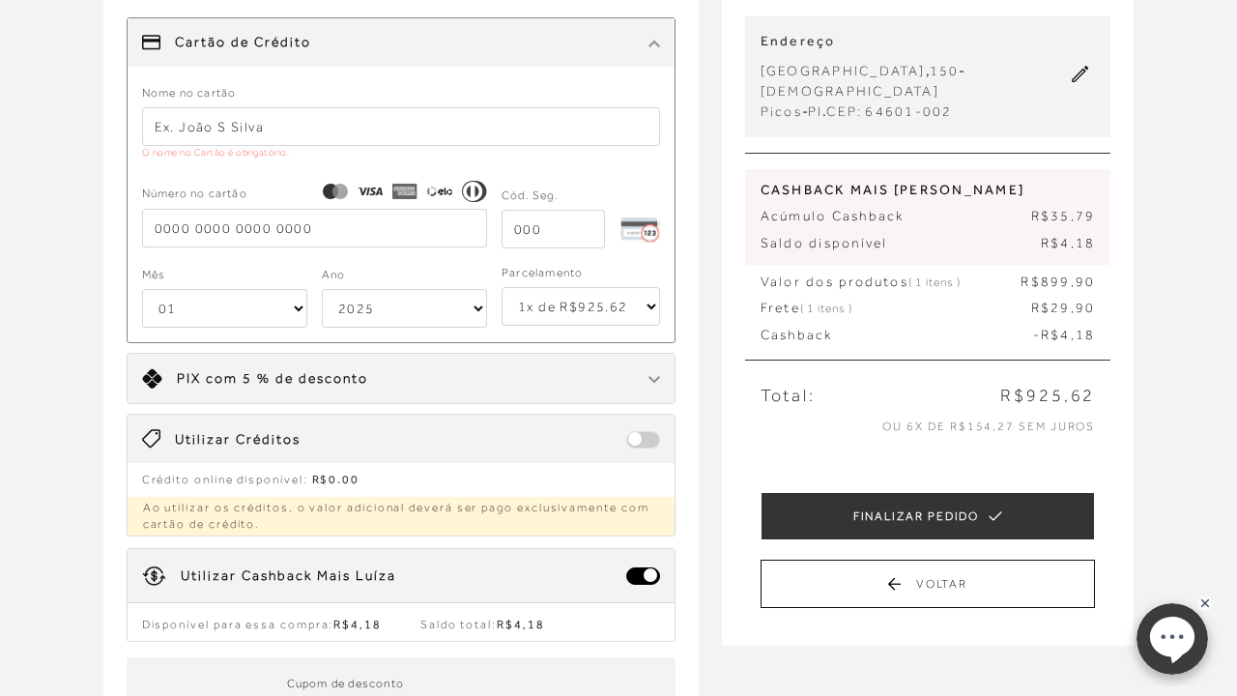
click at [398, 114] on input "text" at bounding box center [401, 126] width 518 height 39
type input "[PERSON_NAME]"
type input "[CREDIT_CARD_NUMBER]"
type input "204"
select select "11"
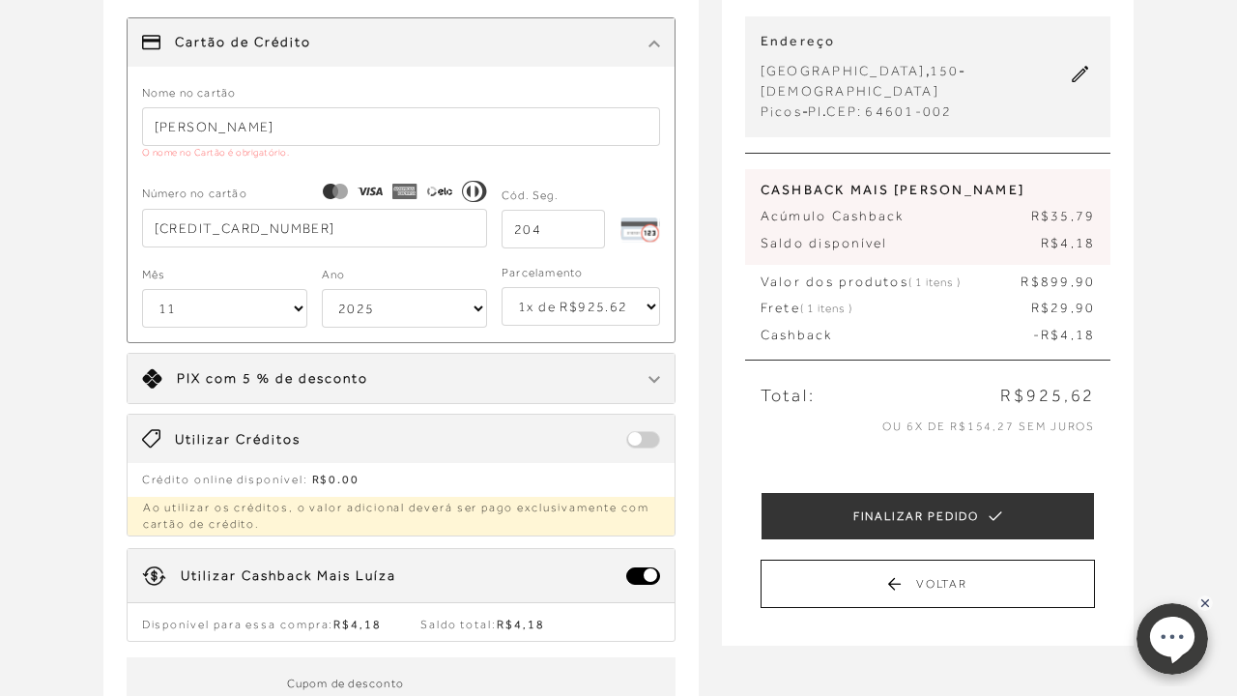
select select "2028"
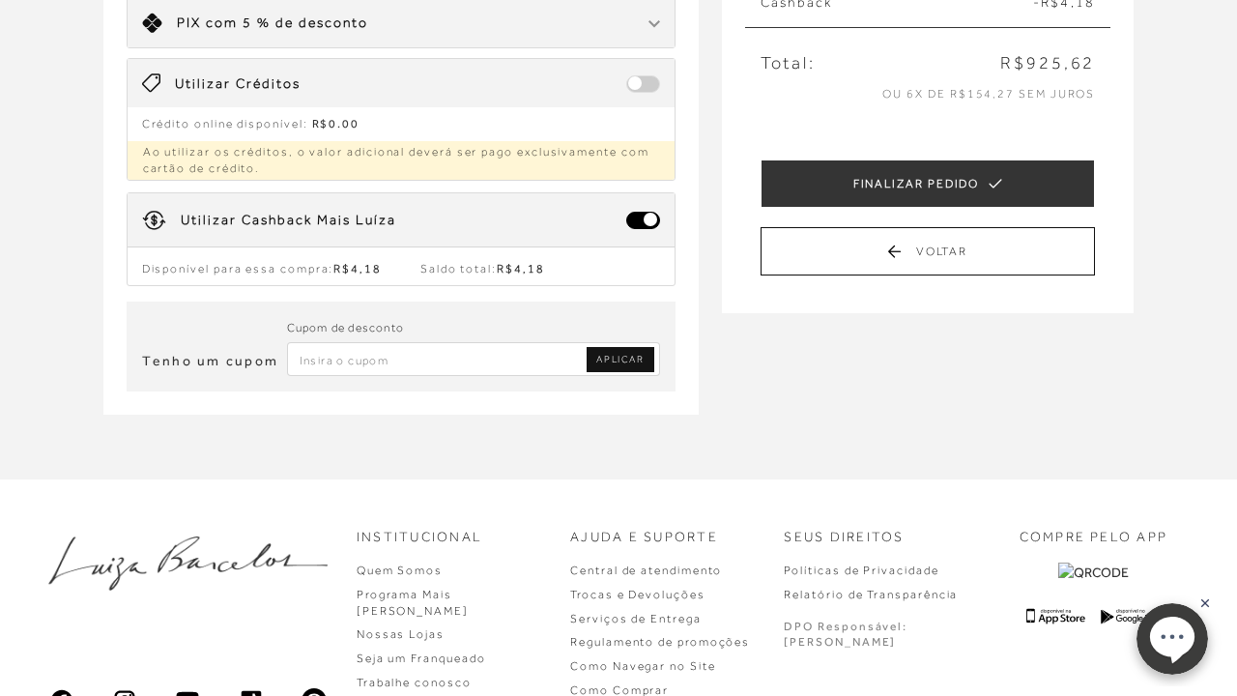
scroll to position [564, 0]
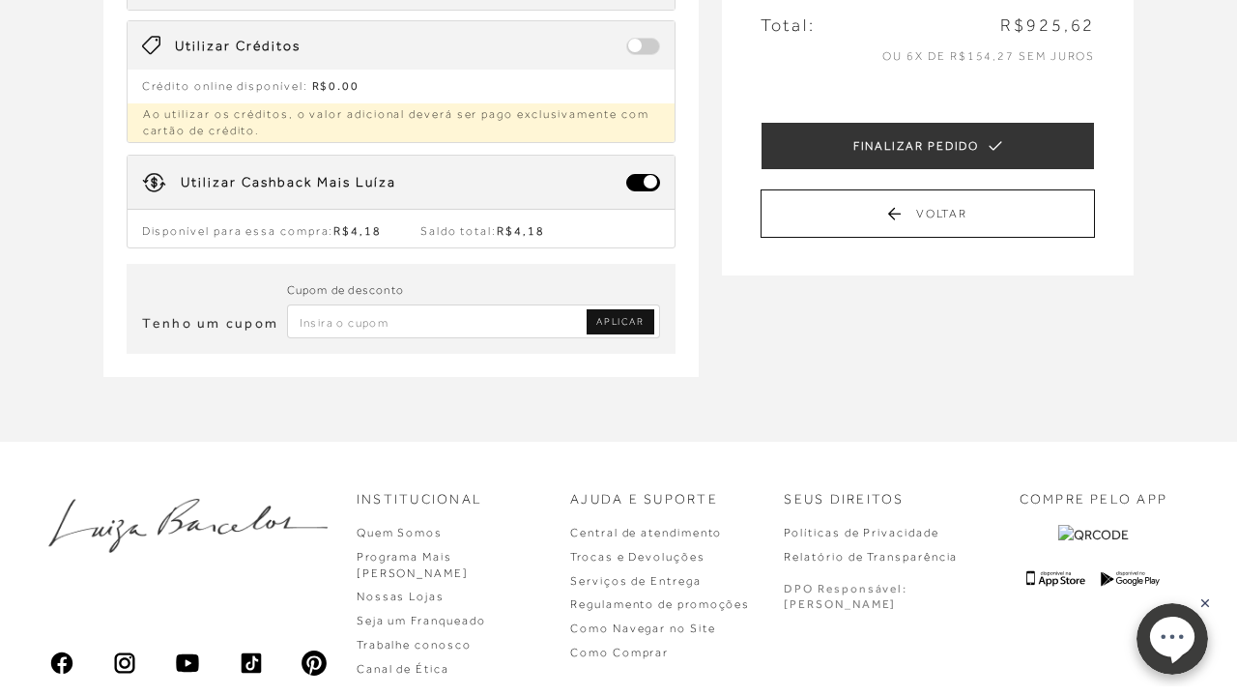
click at [424, 310] on input "Inserir Código da Promoção" at bounding box center [473, 322] width 373 height 34
type input "COMPARTILHANDO"
click at [620, 316] on span "APLICAR" at bounding box center [619, 322] width 47 height 14
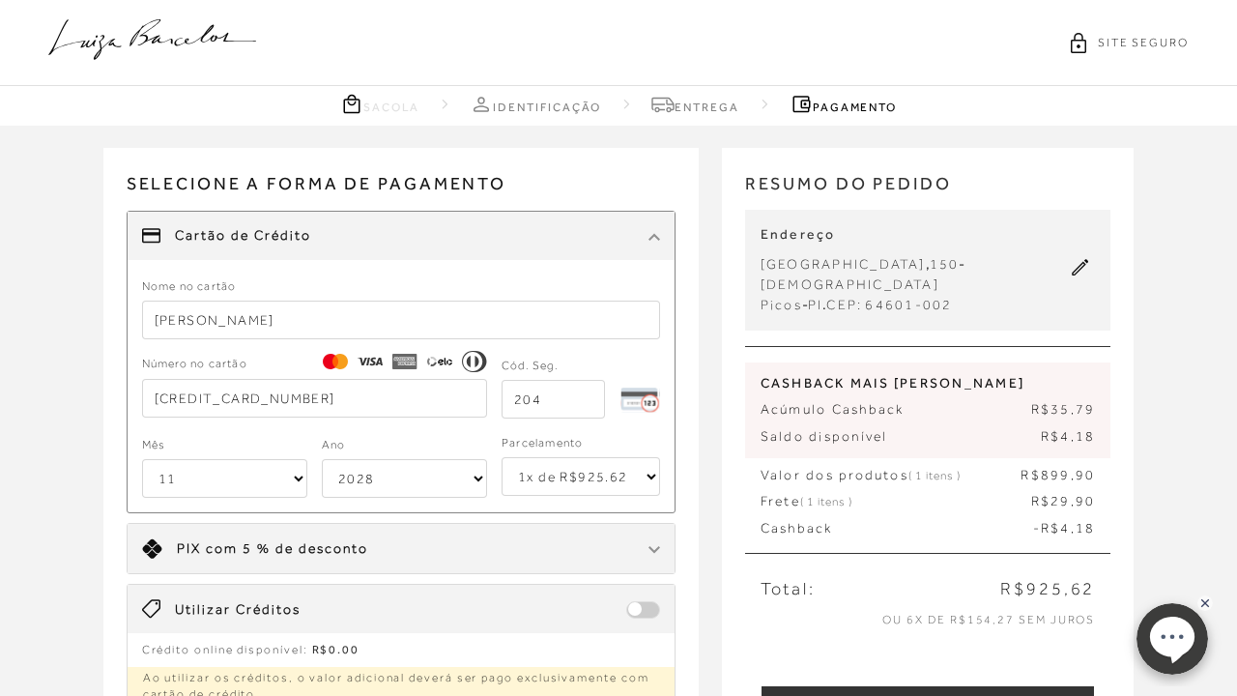
scroll to position [0, 0]
click at [385, 113] on link "Sacola" at bounding box center [380, 104] width 80 height 24
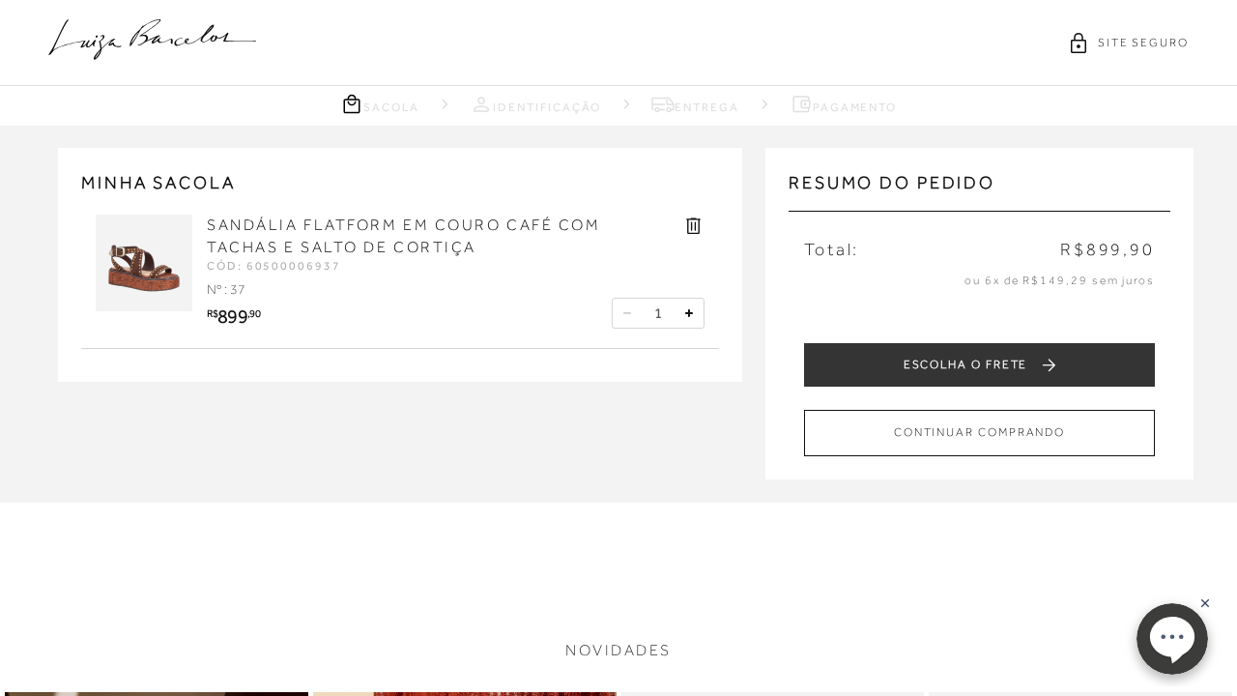
click at [183, 277] on img at bounding box center [144, 263] width 97 height 97
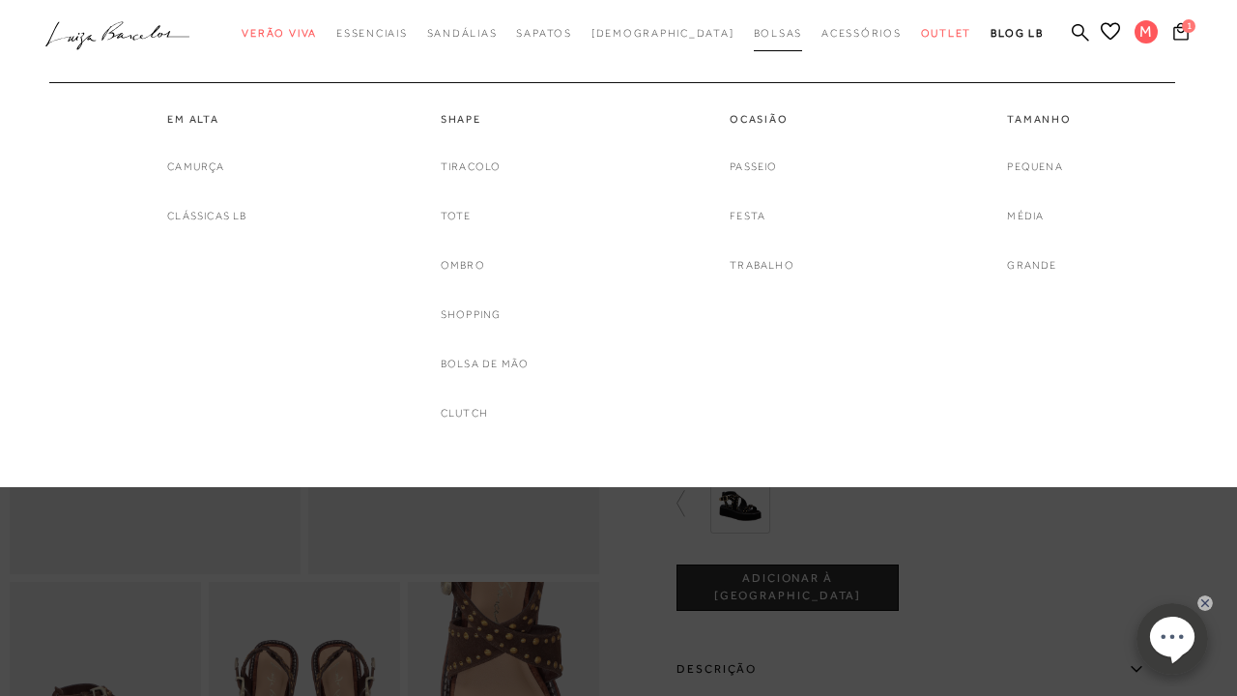
click at [754, 31] on span "Bolsas" at bounding box center [778, 33] width 49 height 12
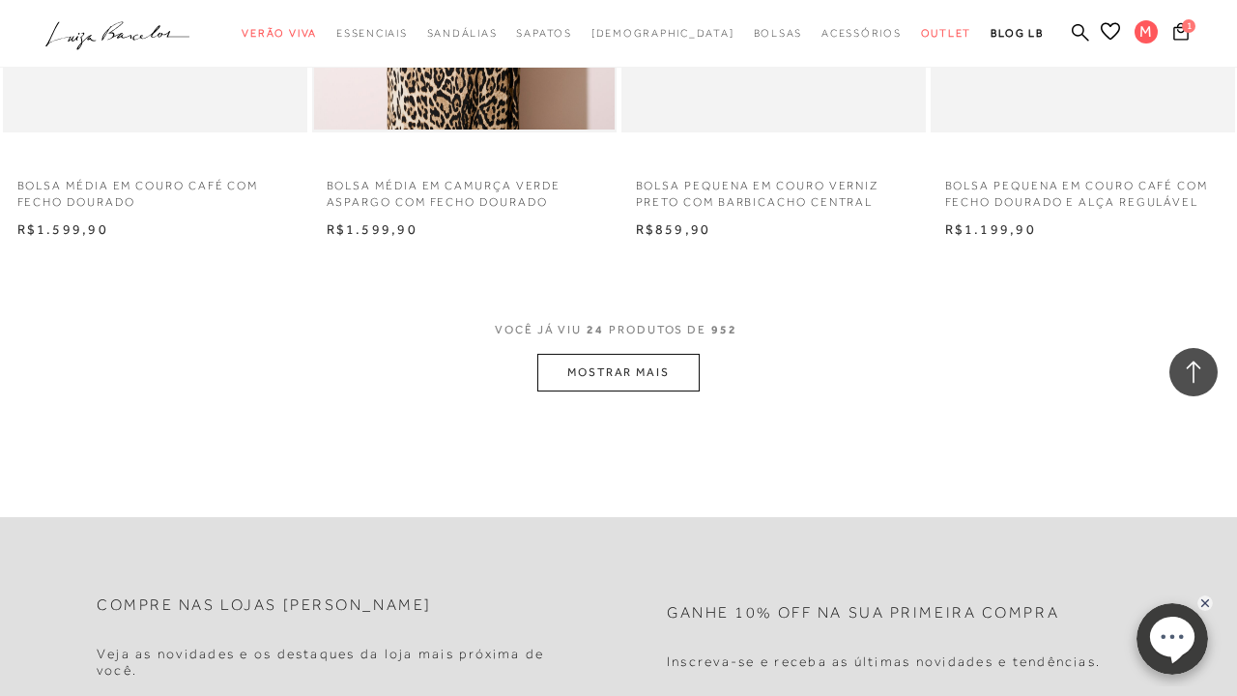
scroll to position [3406, 0]
click at [659, 369] on button "MOSTRAR MAIS" at bounding box center [619, 372] width 162 height 38
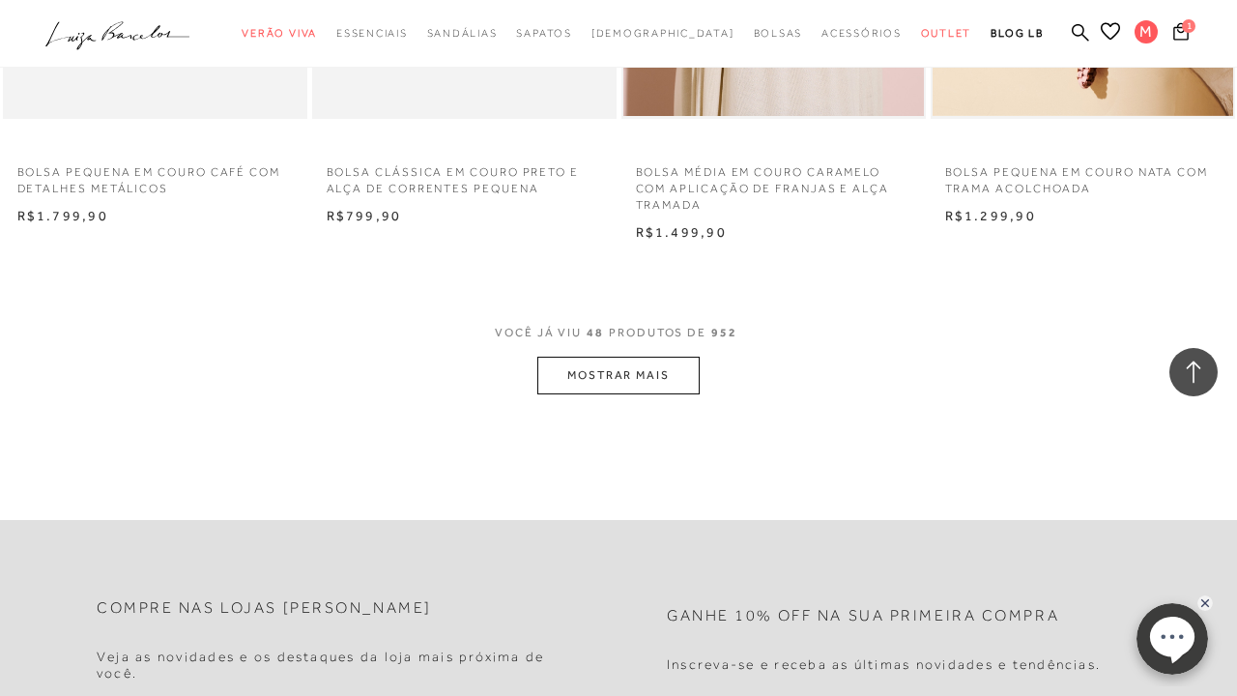
scroll to position [7012, 0]
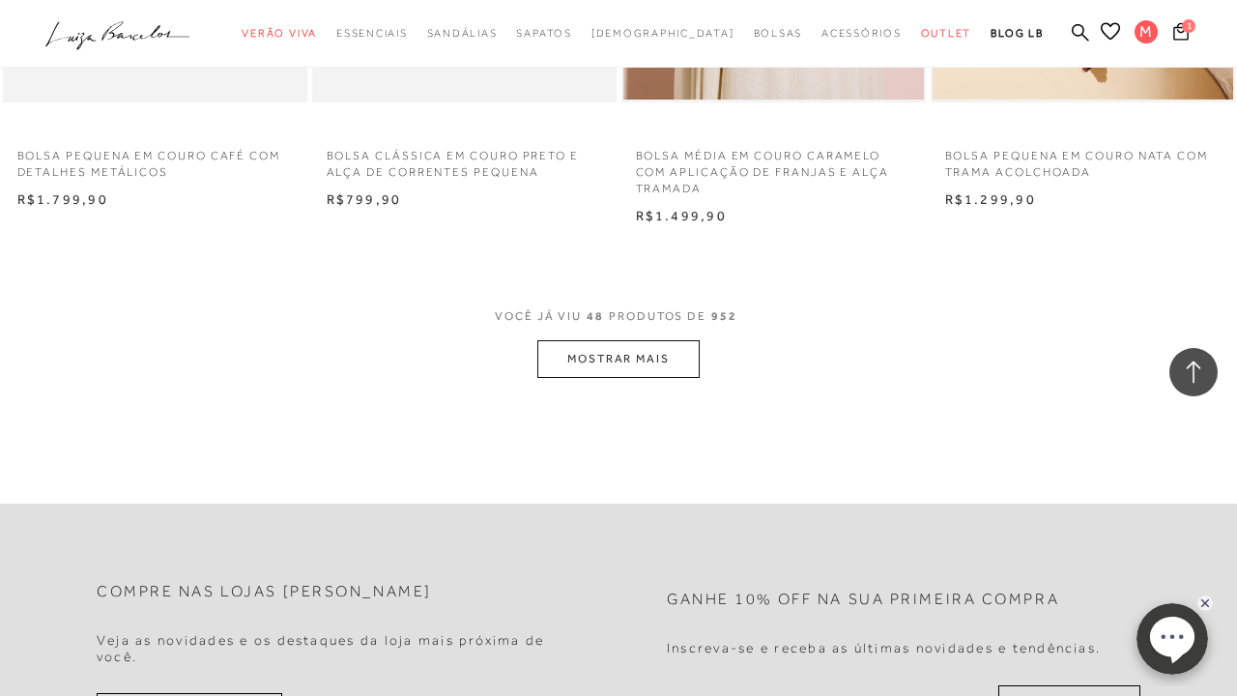
click at [676, 340] on button "MOSTRAR MAIS" at bounding box center [619, 359] width 162 height 38
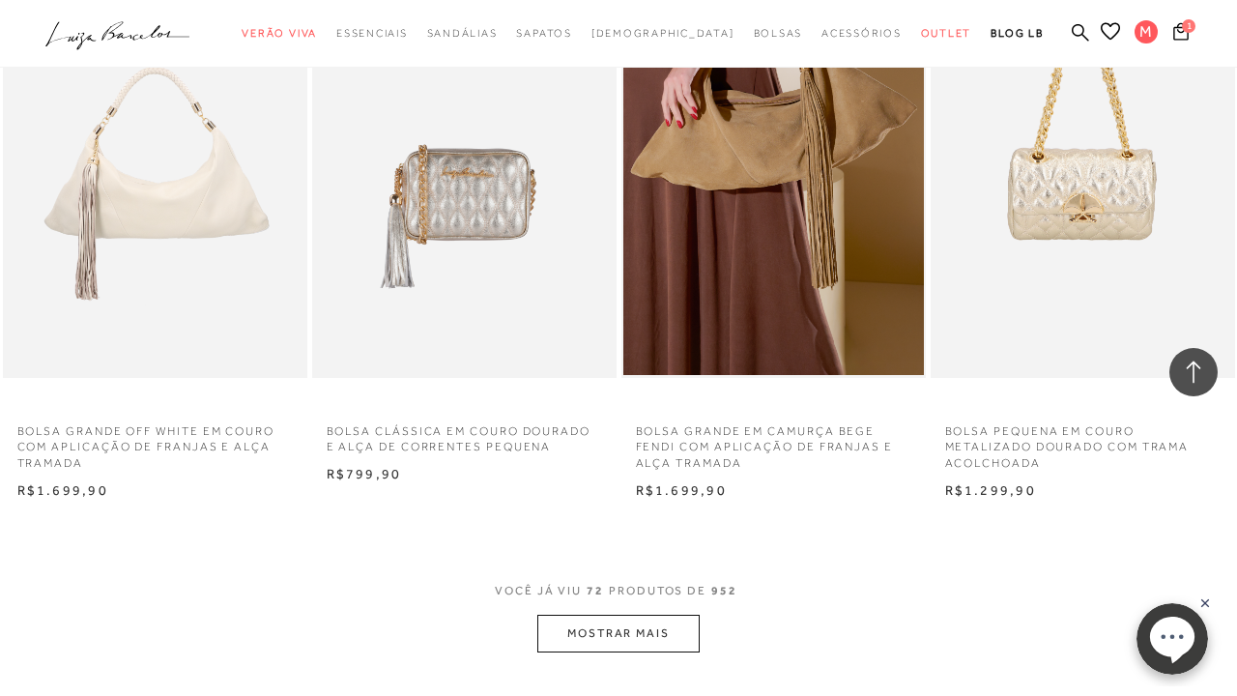
scroll to position [10311, 0]
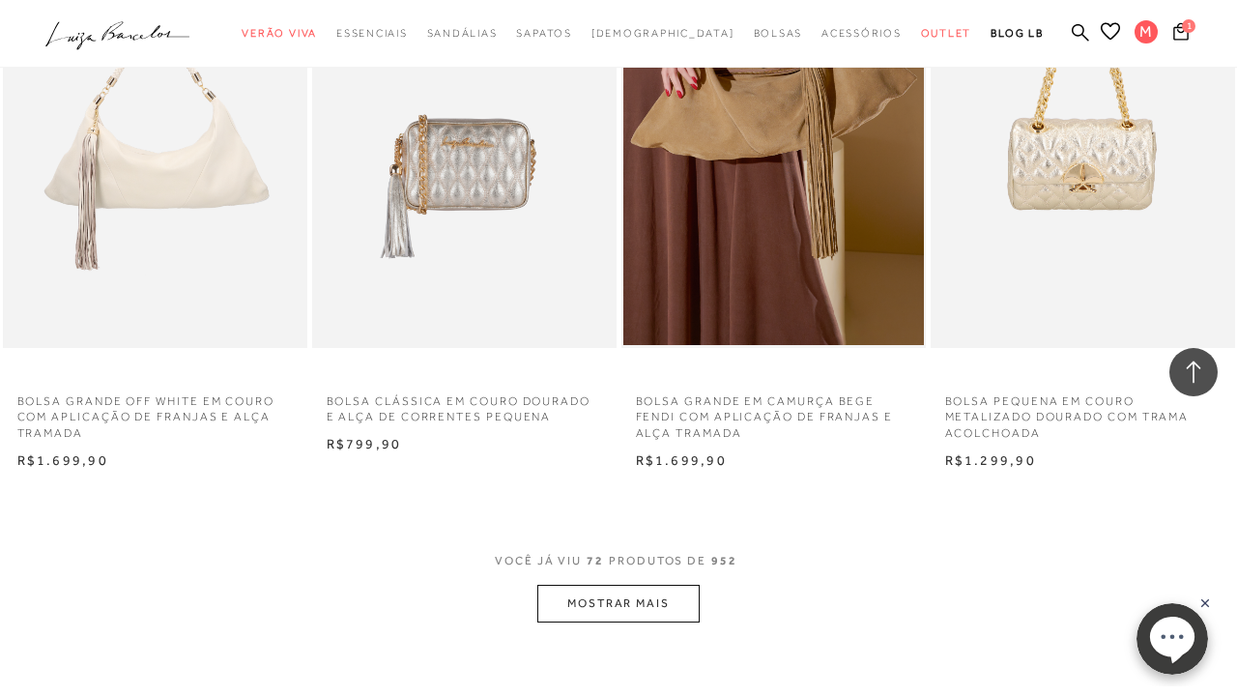
click at [608, 585] on button "MOSTRAR MAIS" at bounding box center [619, 604] width 162 height 38
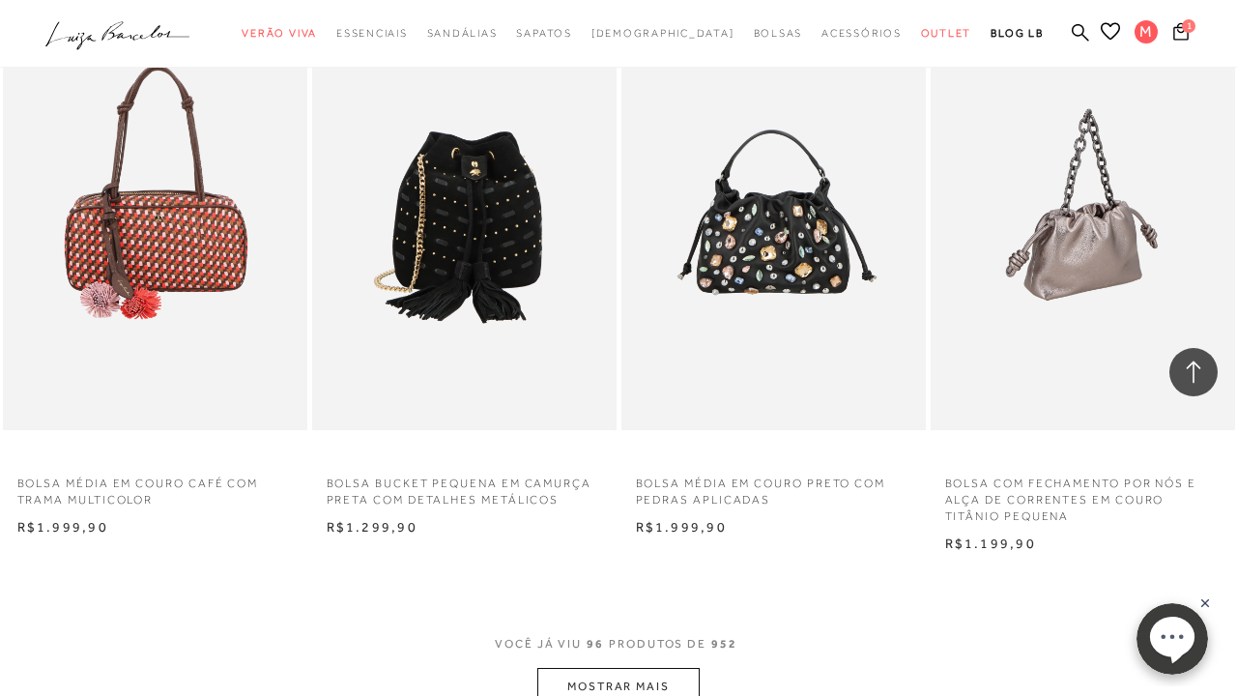
scroll to position [13763, 0]
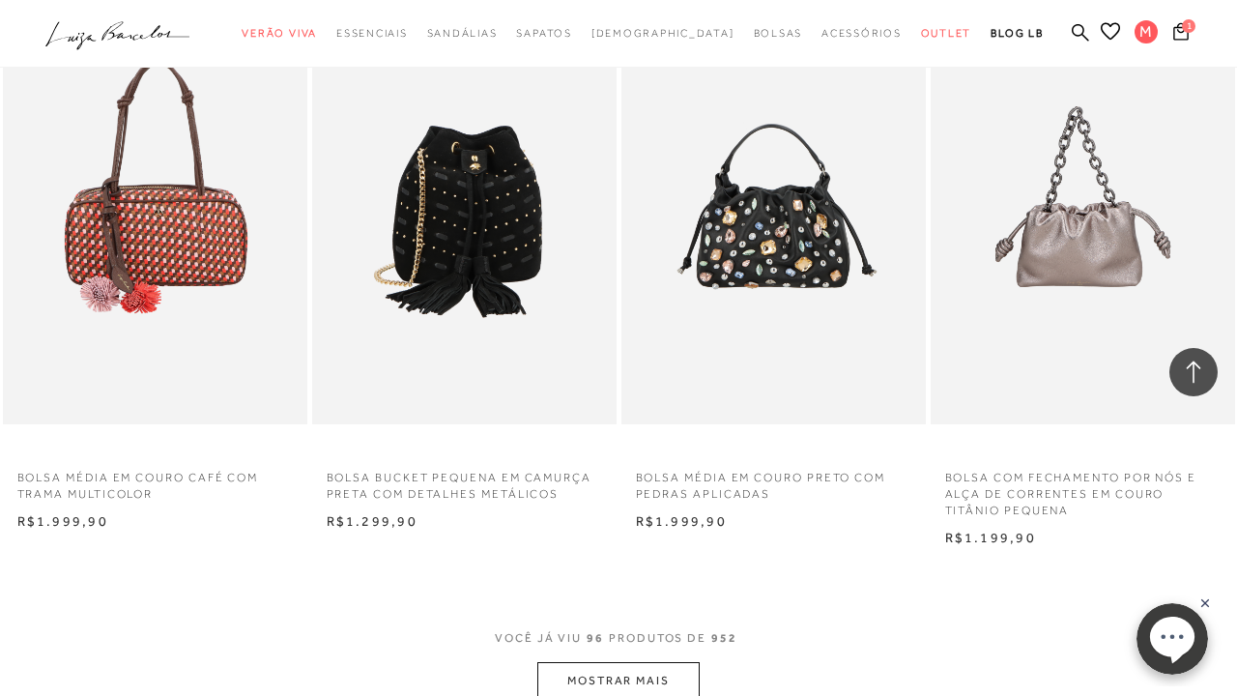
click at [665, 662] on button "MOSTRAR MAIS" at bounding box center [619, 681] width 162 height 38
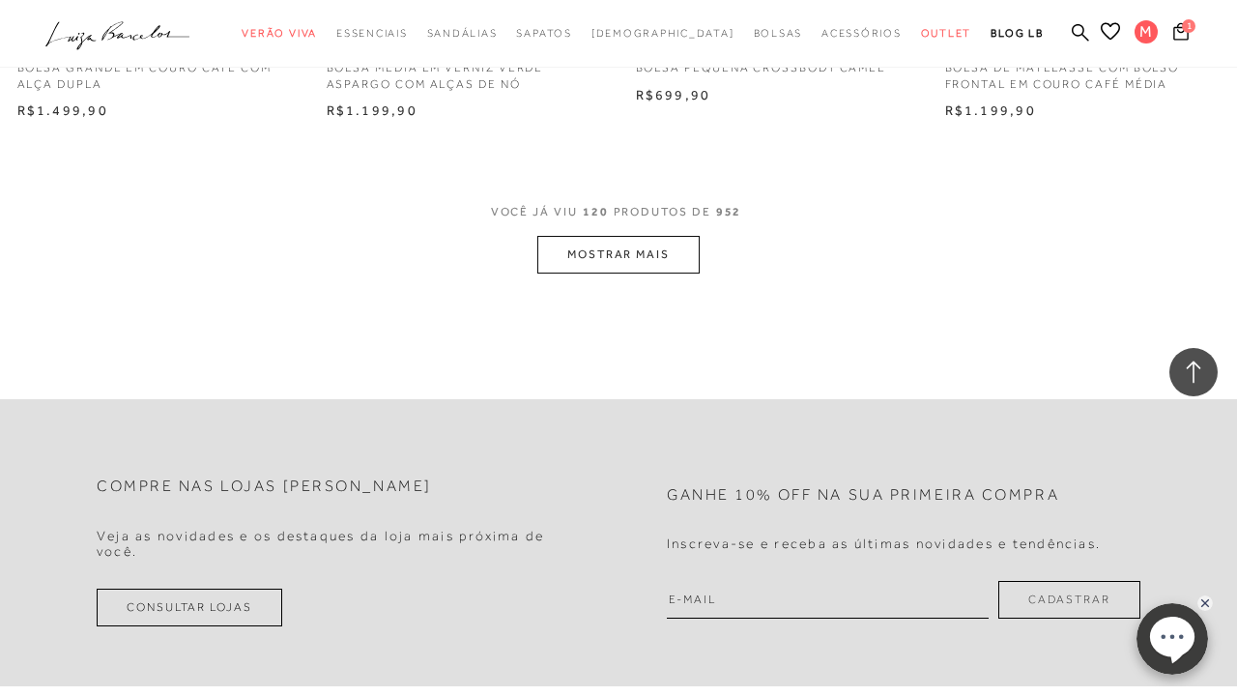
scroll to position [17787, 0]
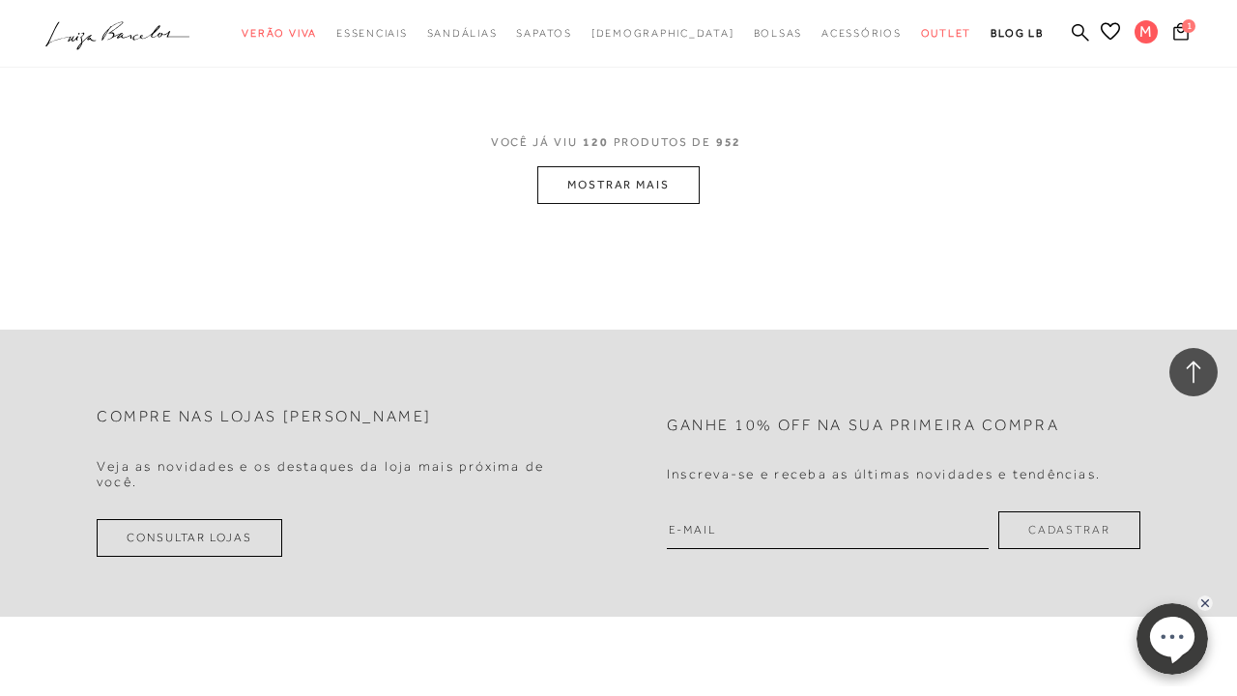
click at [630, 166] on button "MOSTRAR MAIS" at bounding box center [619, 185] width 162 height 38
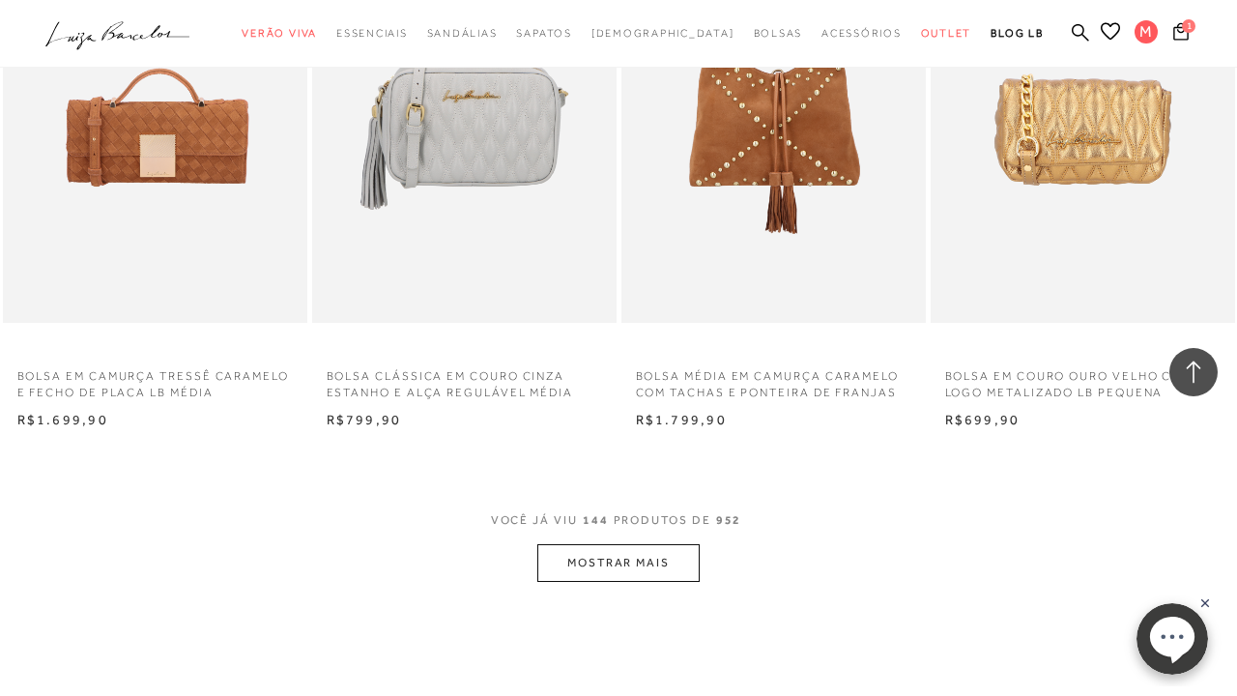
scroll to position [21015, 0]
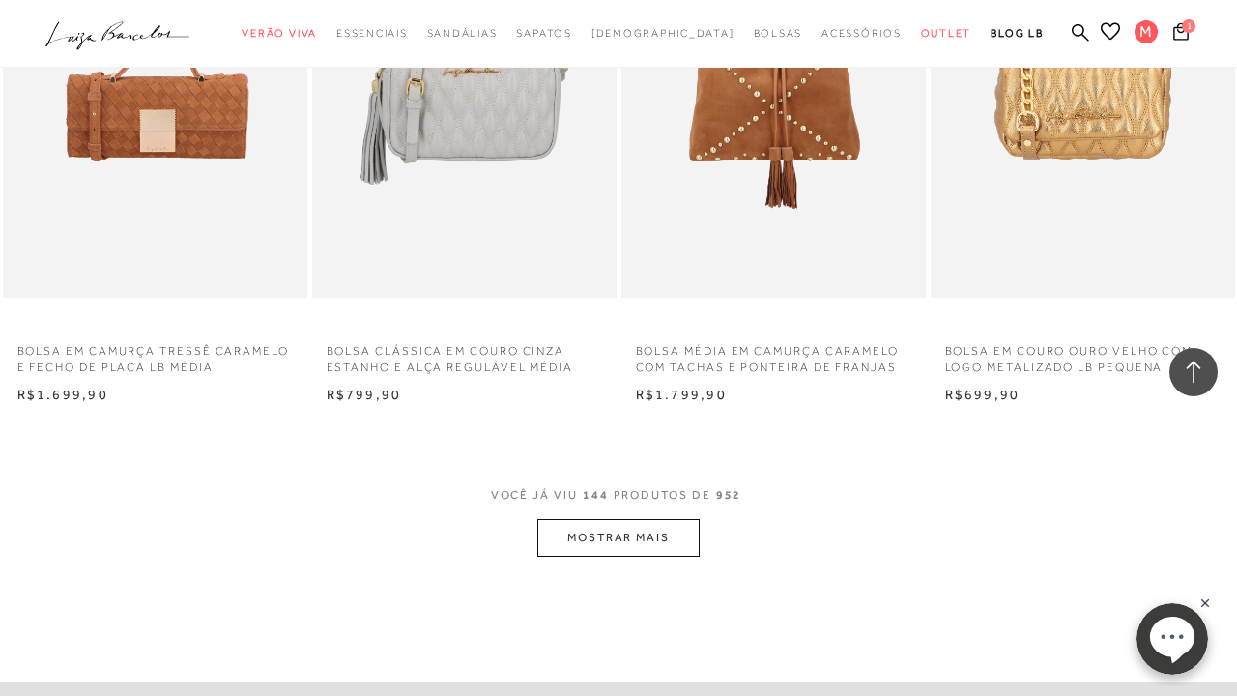
click at [612, 519] on button "MOSTRAR MAIS" at bounding box center [619, 538] width 162 height 38
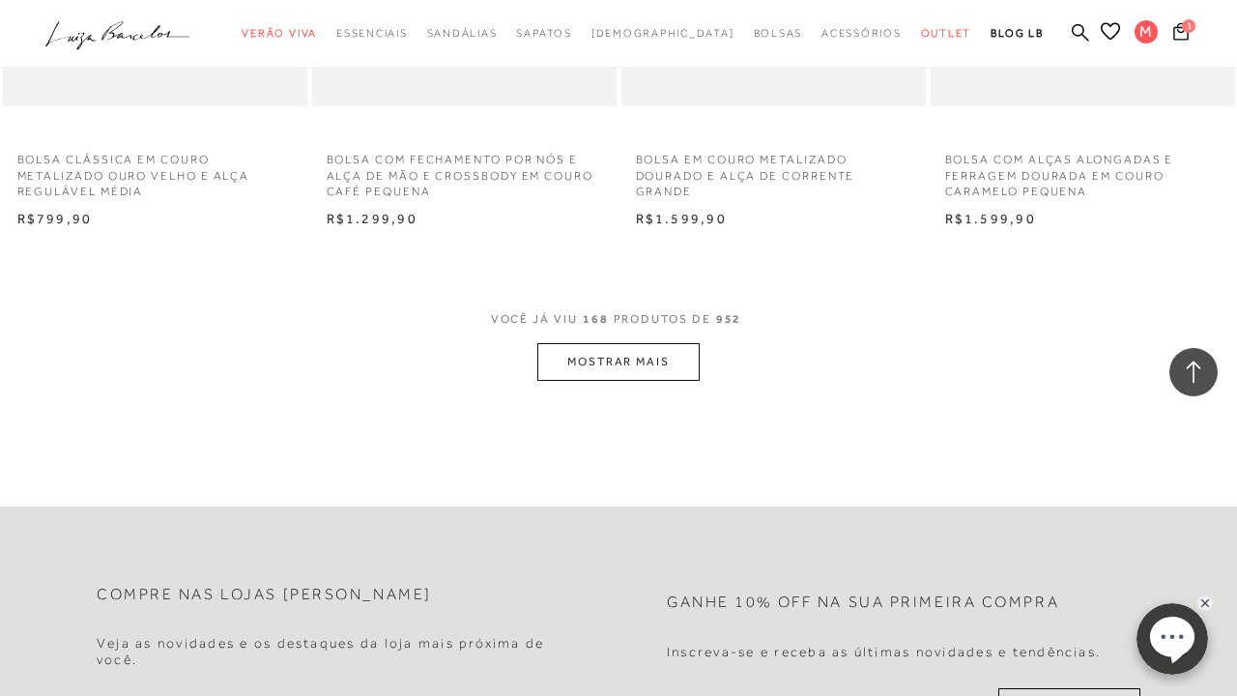
scroll to position [24764, 0]
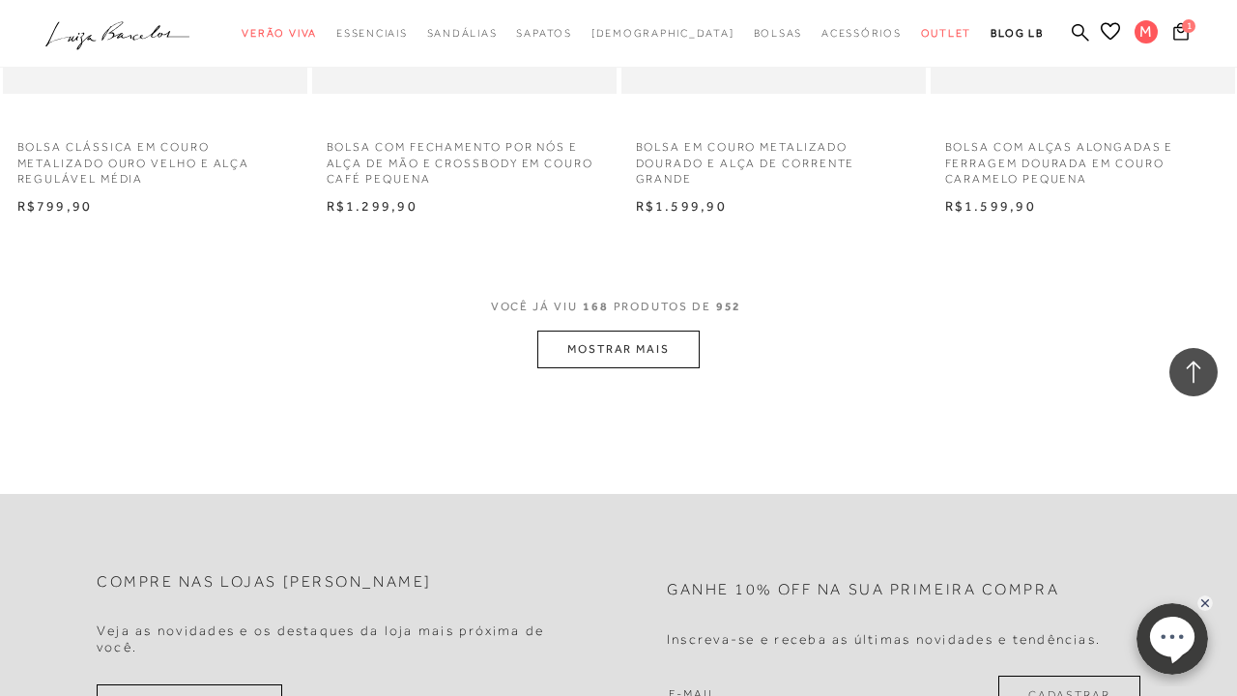
click at [658, 331] on button "MOSTRAR MAIS" at bounding box center [619, 350] width 162 height 38
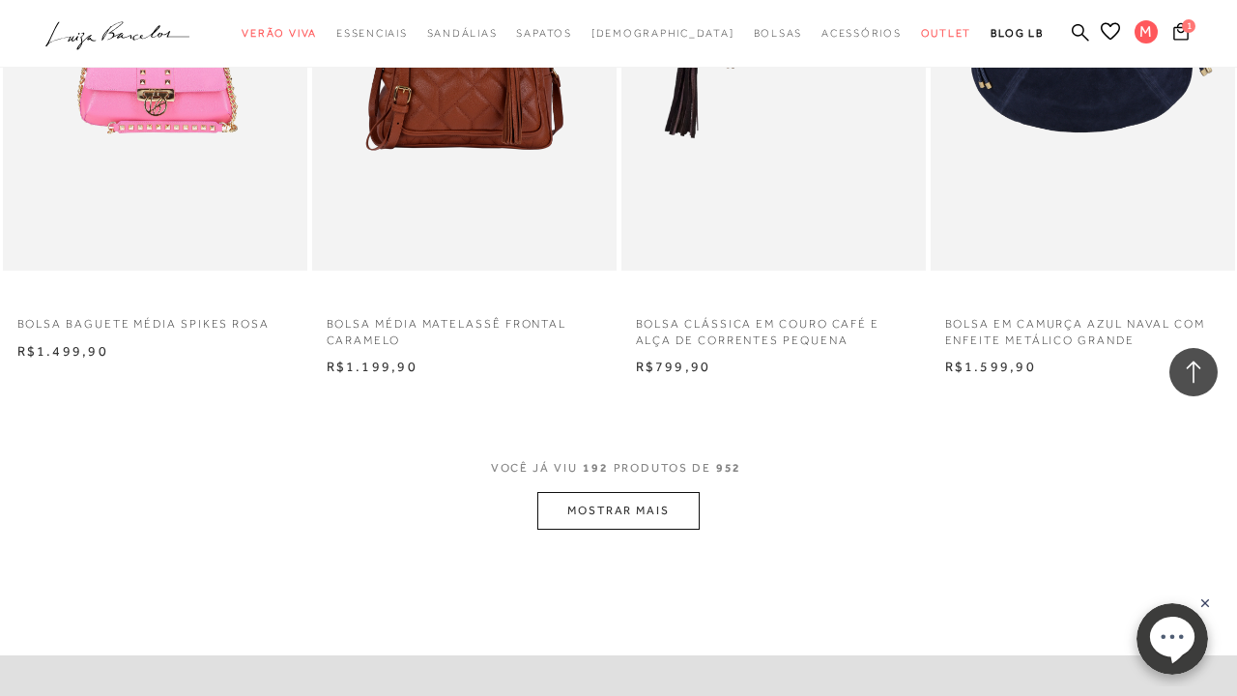
scroll to position [28167, 0]
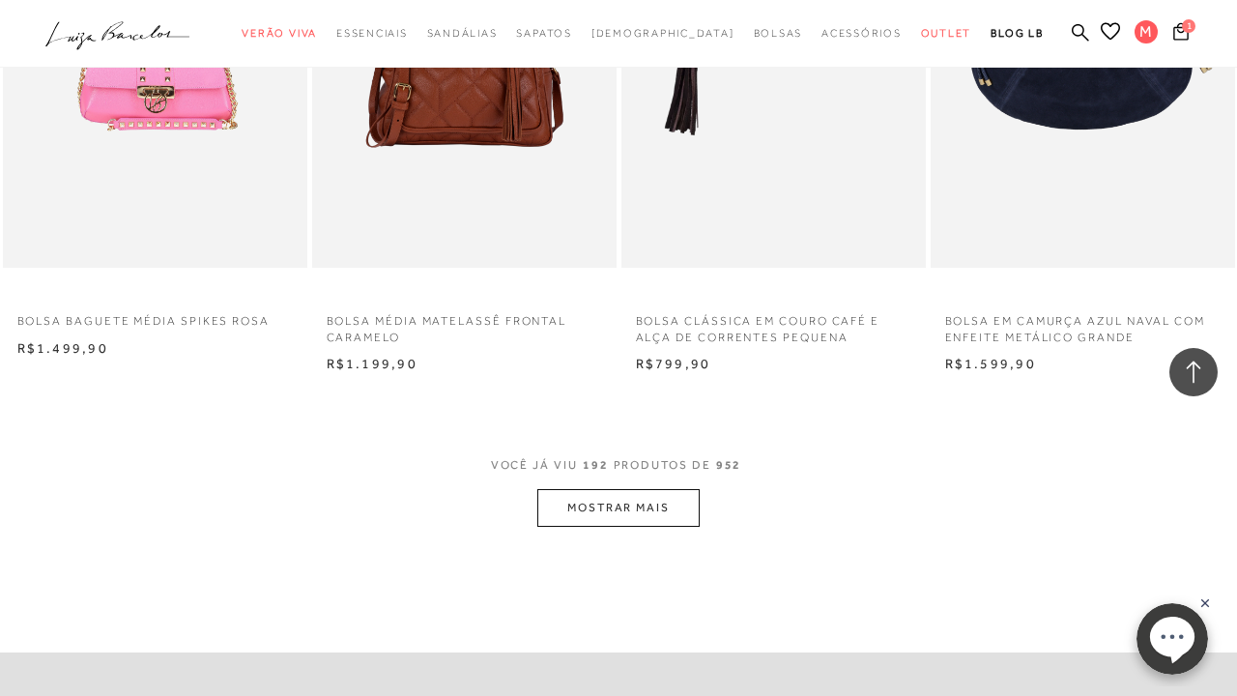
click at [657, 489] on button "MOSTRAR MAIS" at bounding box center [619, 508] width 162 height 38
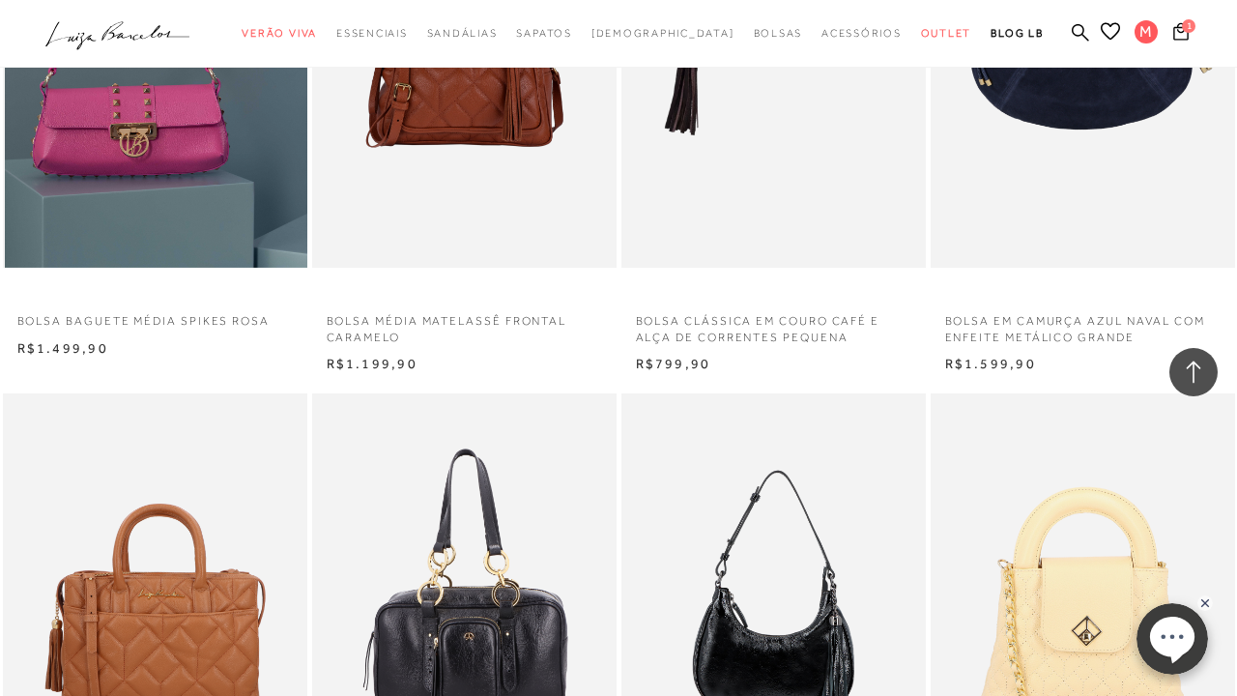
scroll to position [27839, 0]
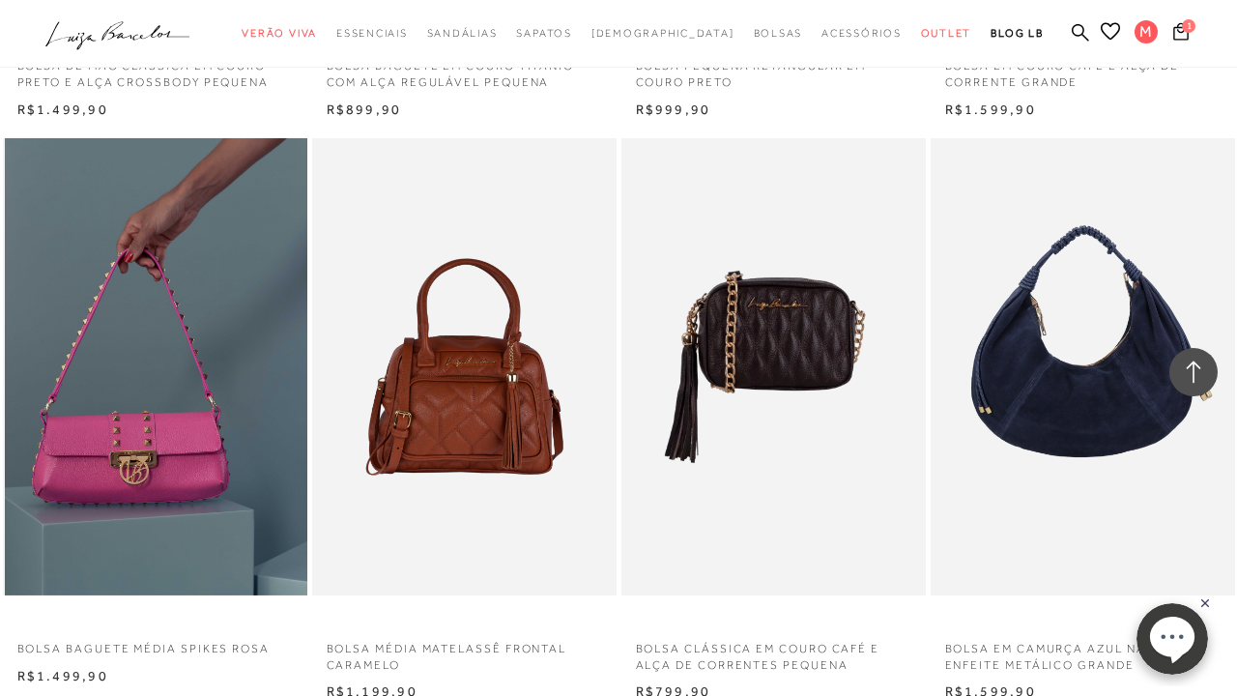
click at [233, 243] on img at bounding box center [156, 366] width 303 height 457
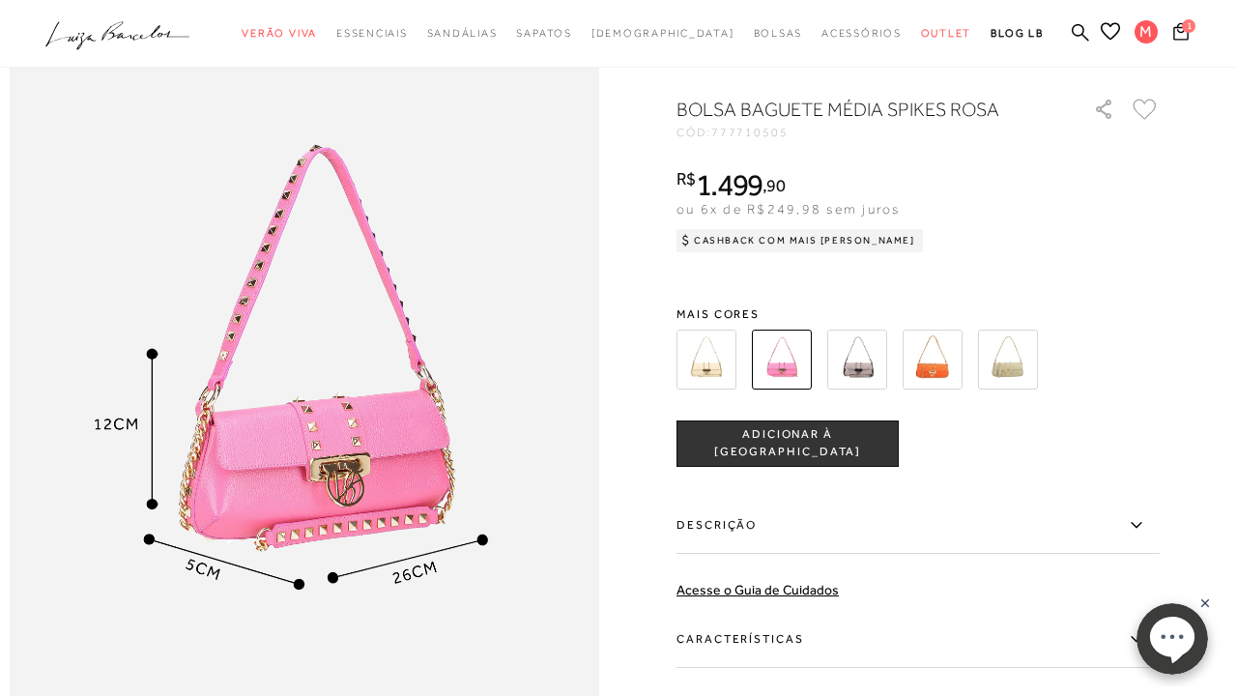
scroll to position [905, 0]
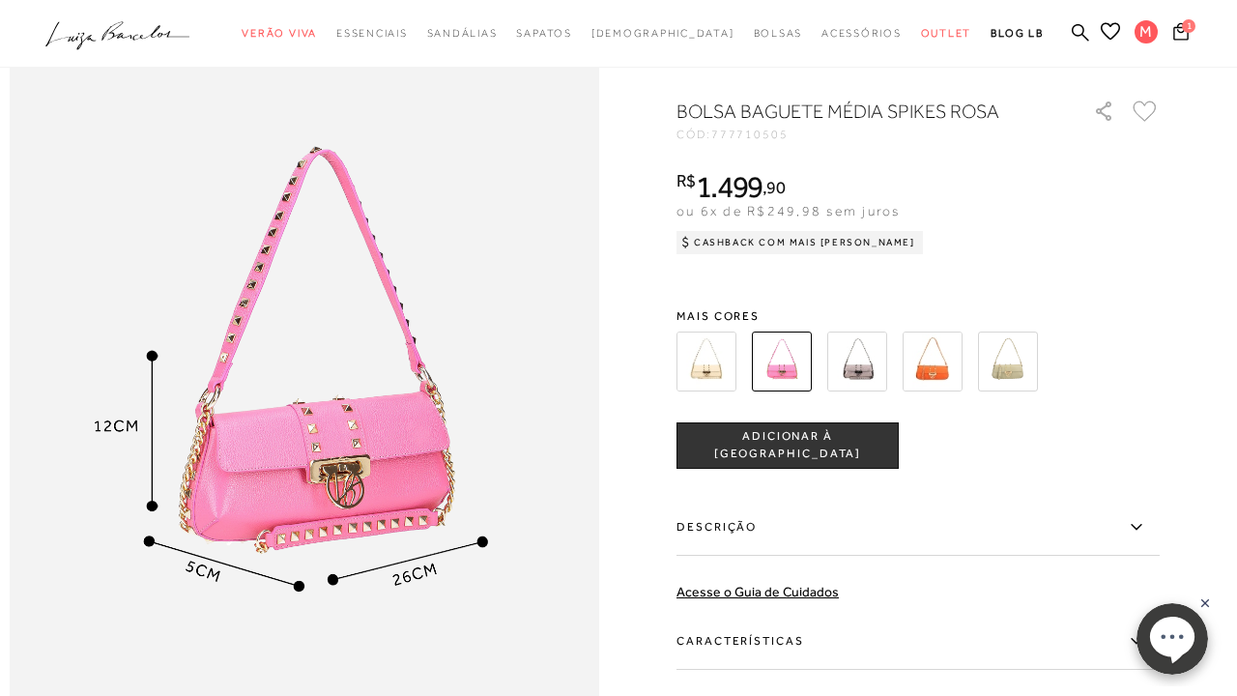
click at [862, 372] on img at bounding box center [858, 361] width 60 height 60
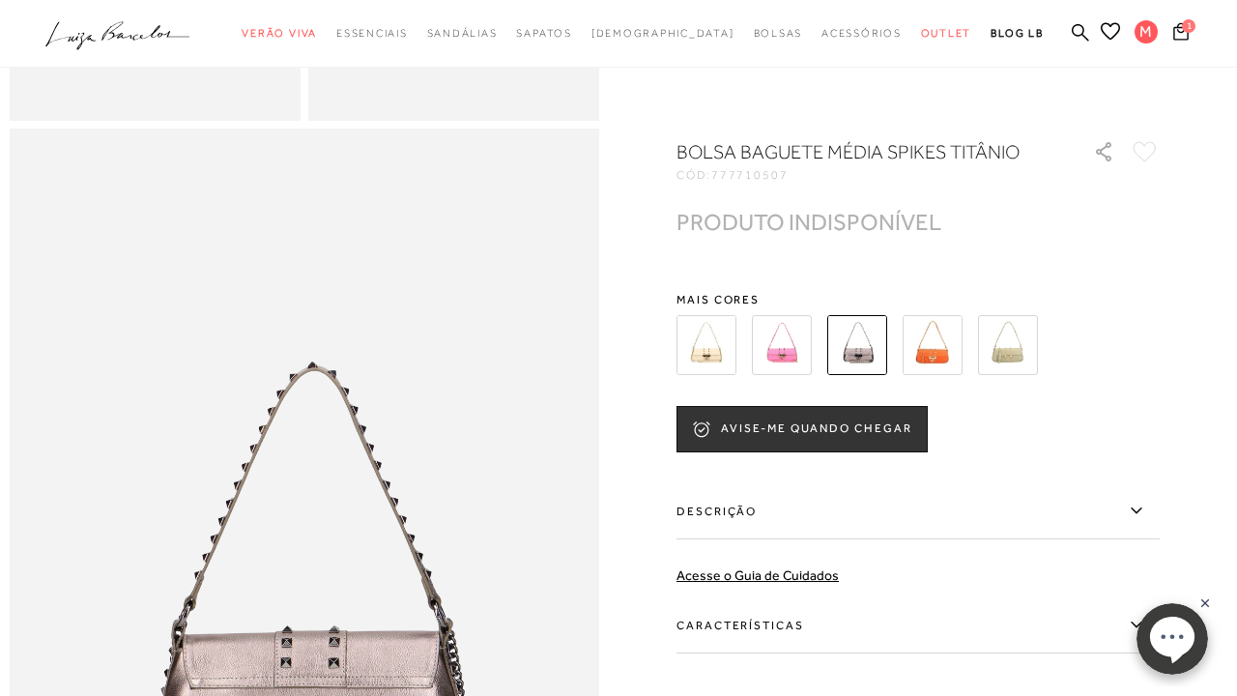
scroll to position [451, 0]
click at [713, 334] on img at bounding box center [707, 345] width 60 height 60
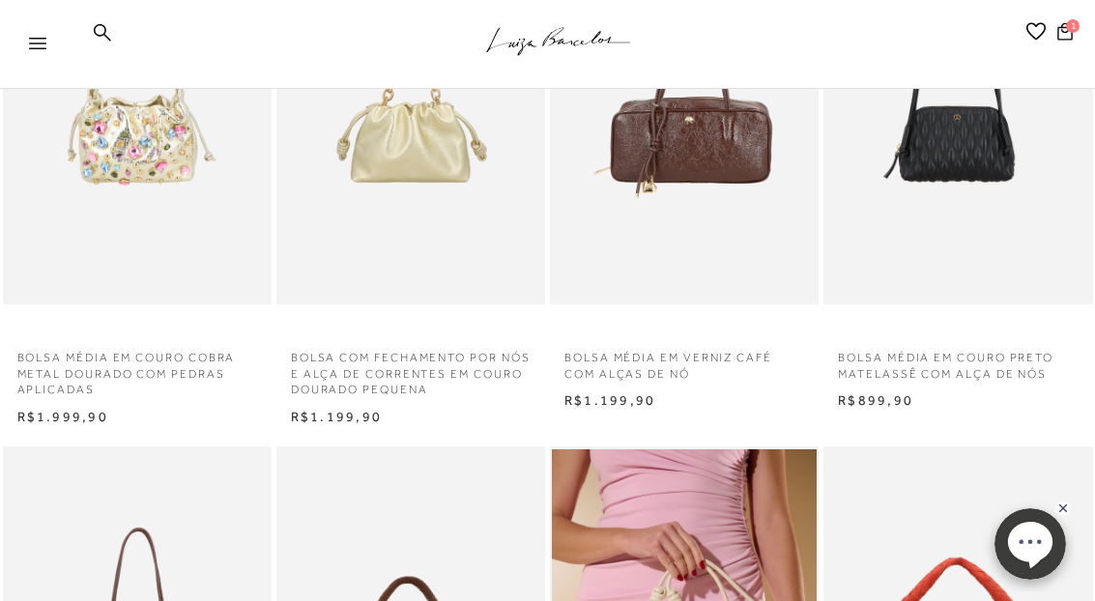
scroll to position [236, 0]
